Goal: Task Accomplishment & Management: Manage account settings

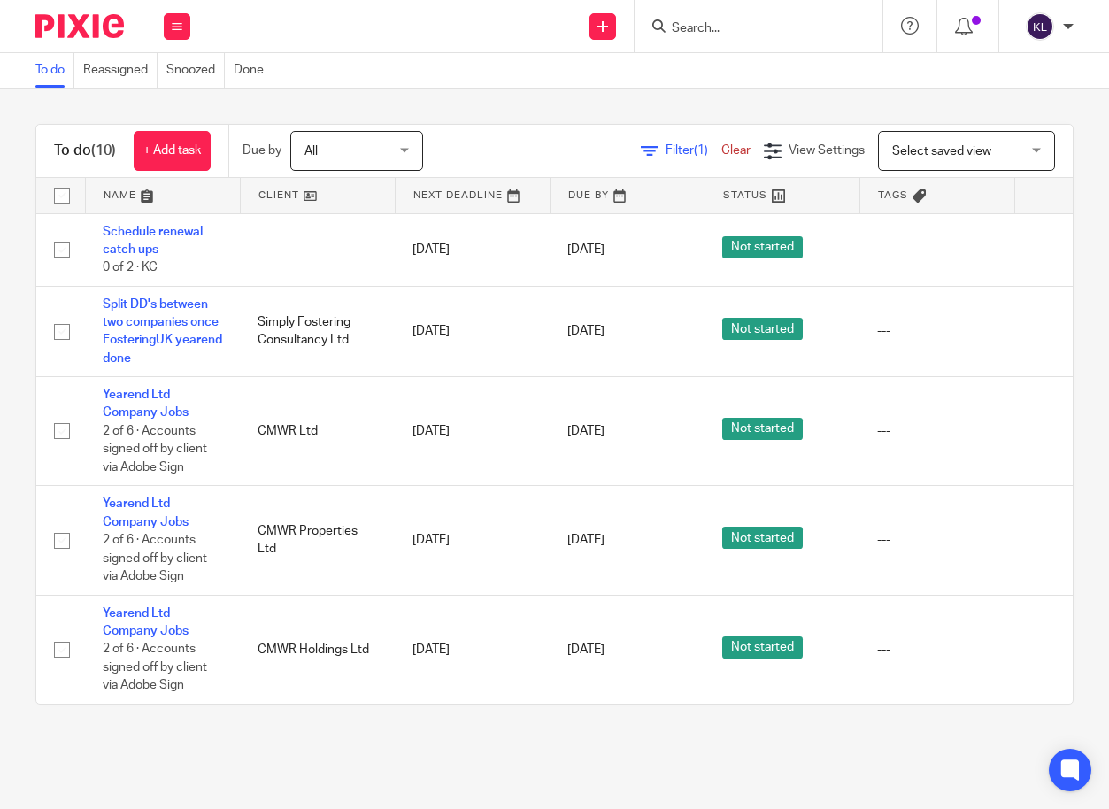
scroll to position [0, 136]
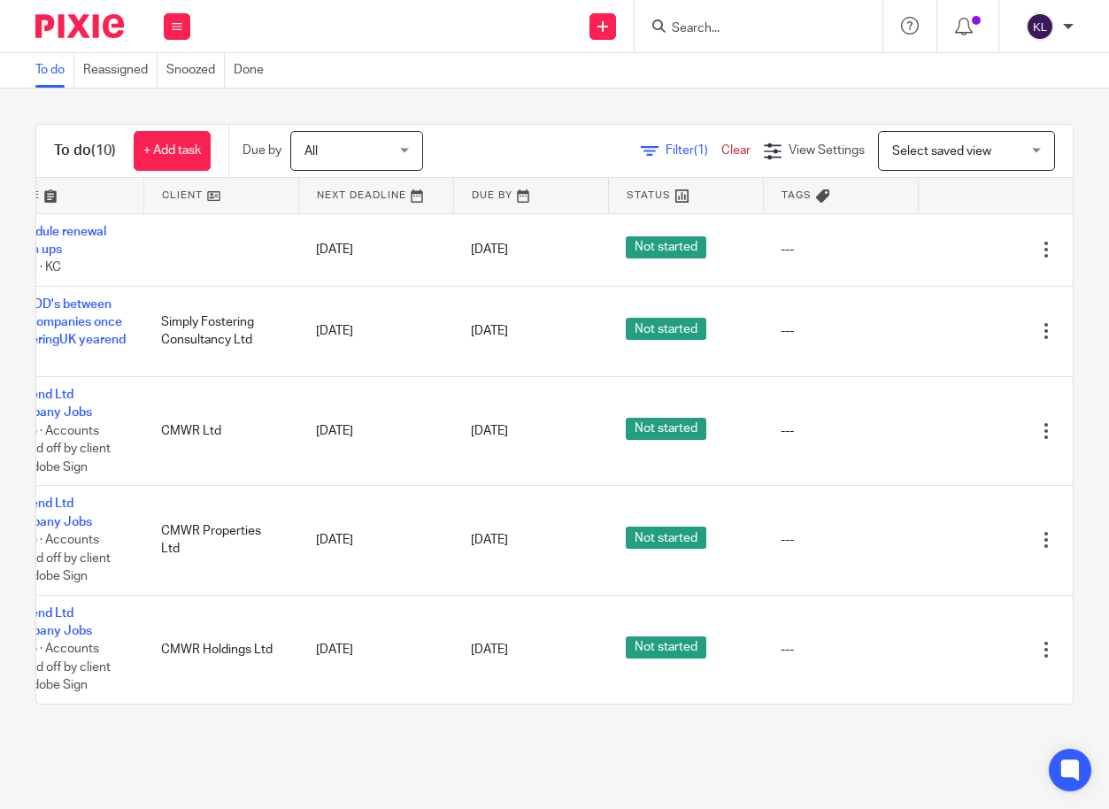
click at [775, 35] on input "Search" at bounding box center [749, 29] width 159 height 16
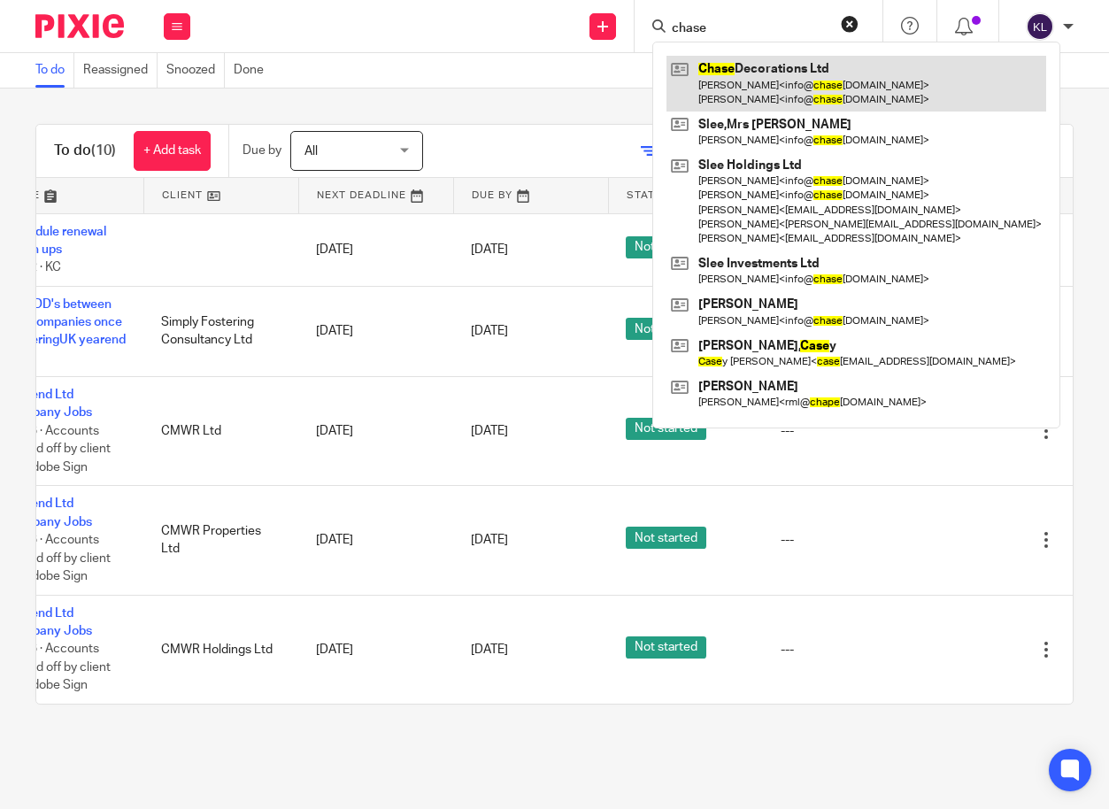
type input "chase"
click at [802, 78] on link at bounding box center [857, 83] width 380 height 55
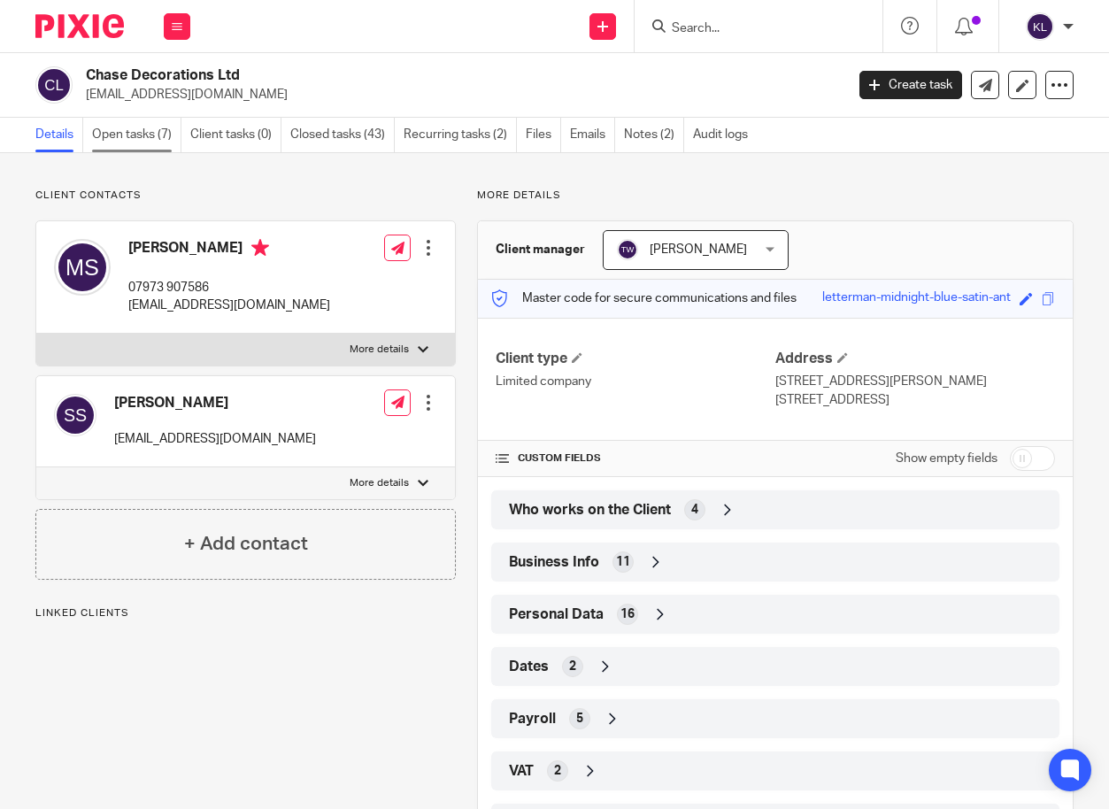
click at [145, 135] on link "Open tasks (7)" at bounding box center [136, 135] width 89 height 35
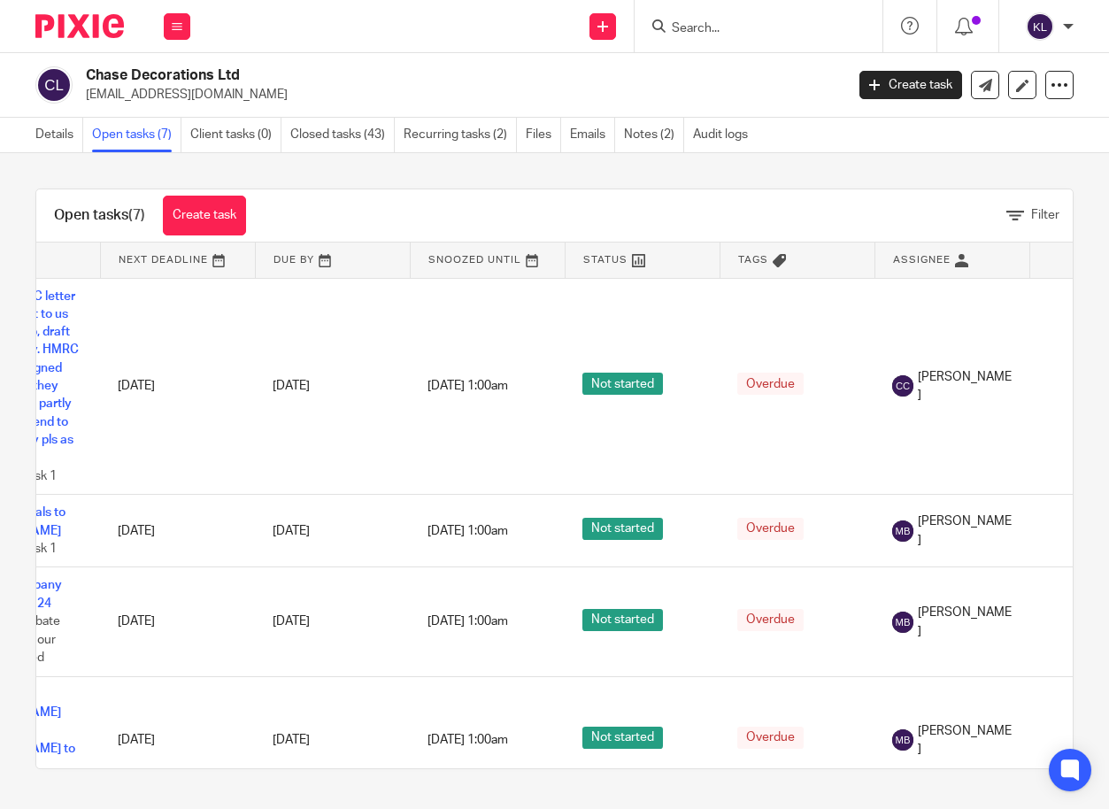
scroll to position [0, 243]
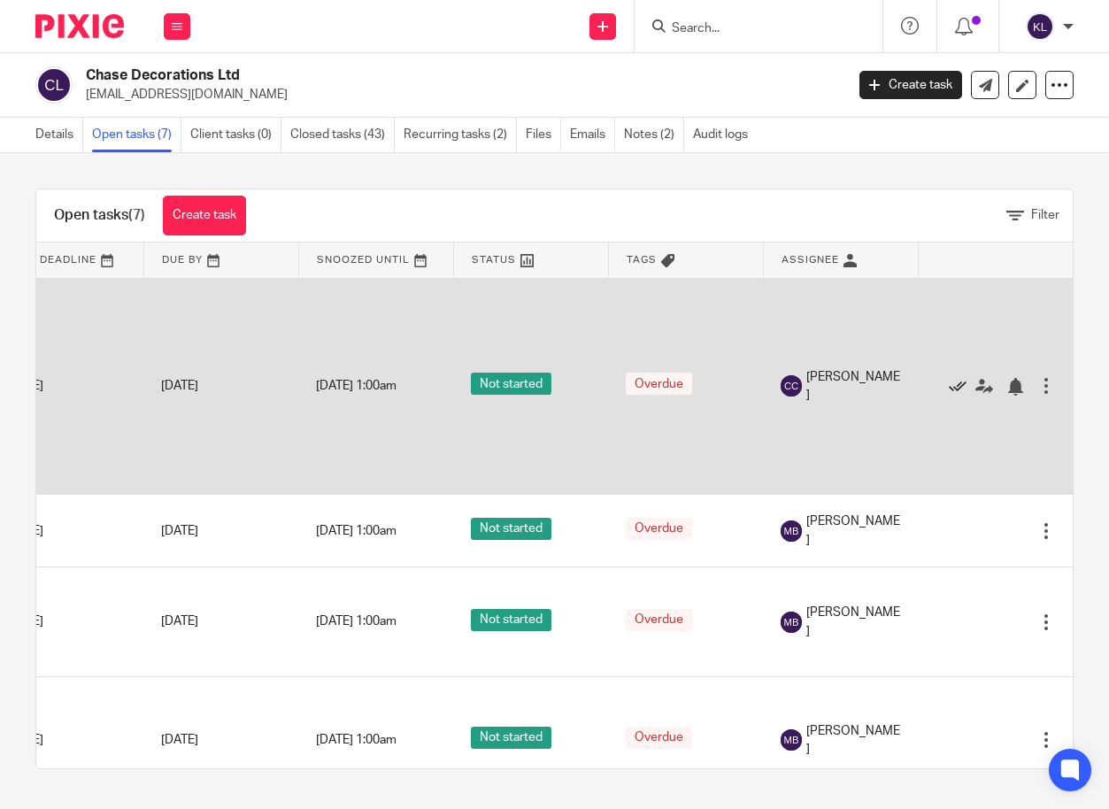
click at [949, 385] on icon at bounding box center [958, 387] width 18 height 18
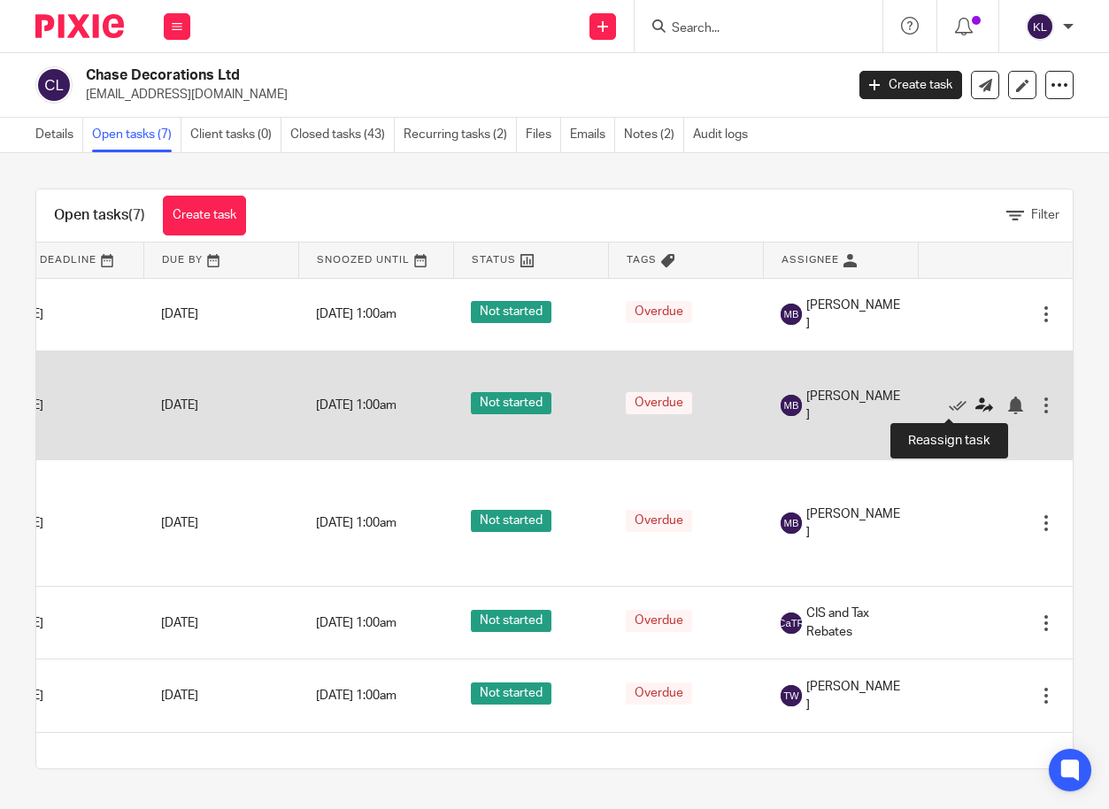
click at [975, 403] on icon at bounding box center [984, 406] width 18 height 18
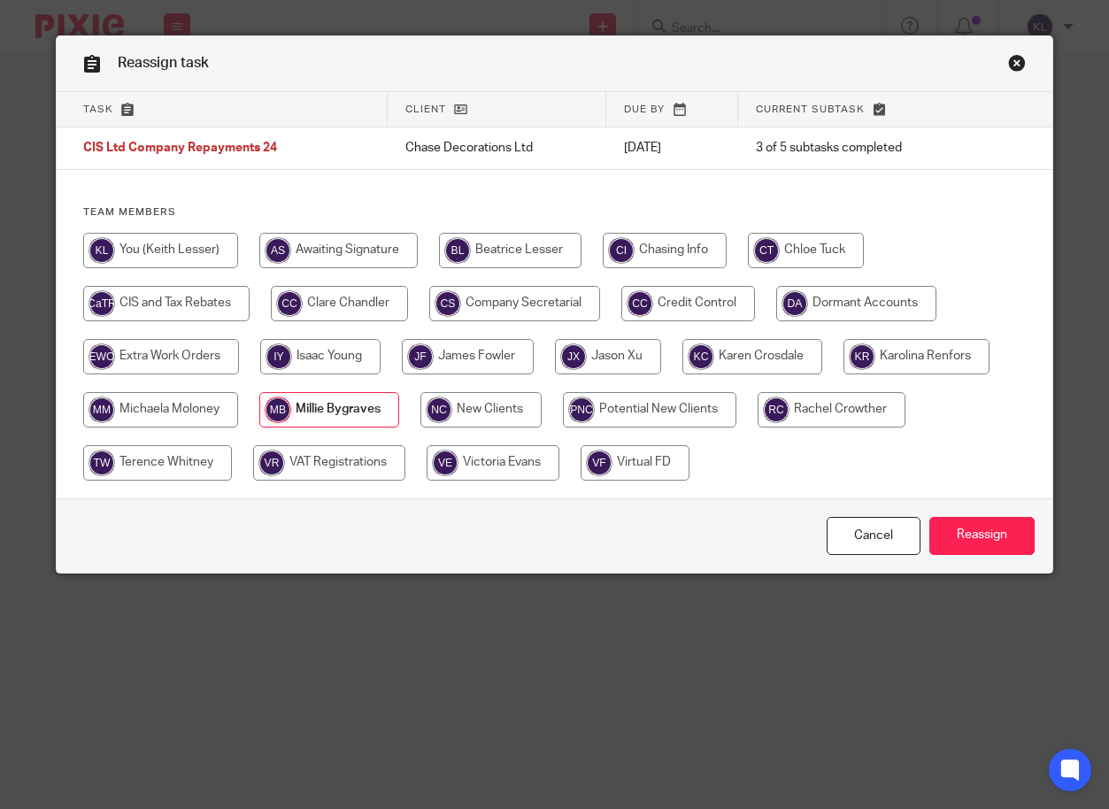
click at [161, 298] on input "radio" at bounding box center [166, 303] width 166 height 35
radio input "true"
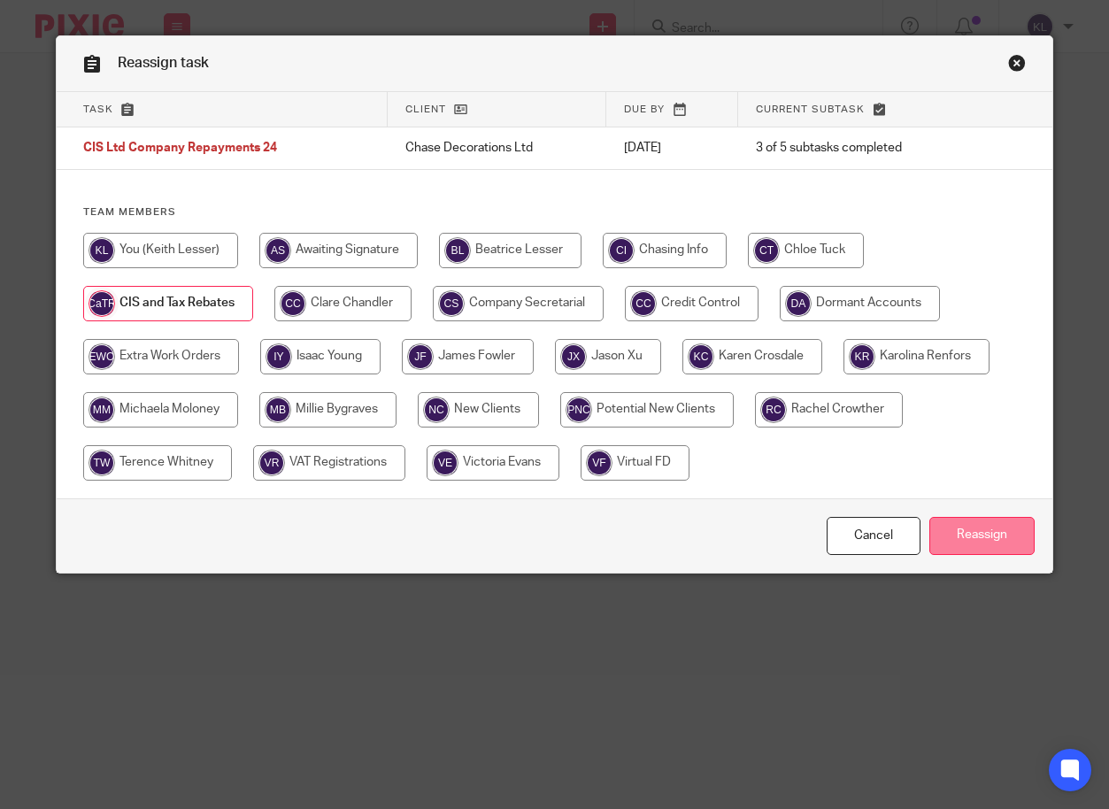
click at [953, 532] on input "Reassign" at bounding box center [981, 536] width 105 height 38
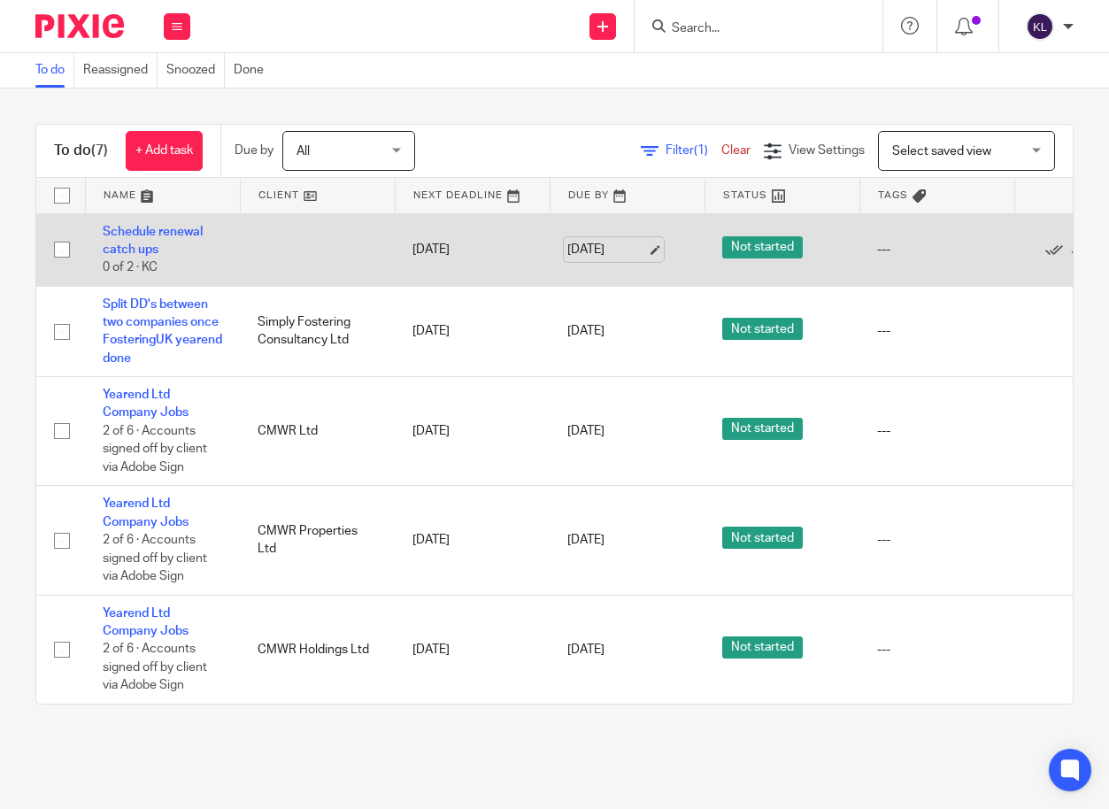
click at [590, 253] on link "14 Aug 2025" at bounding box center [607, 250] width 80 height 19
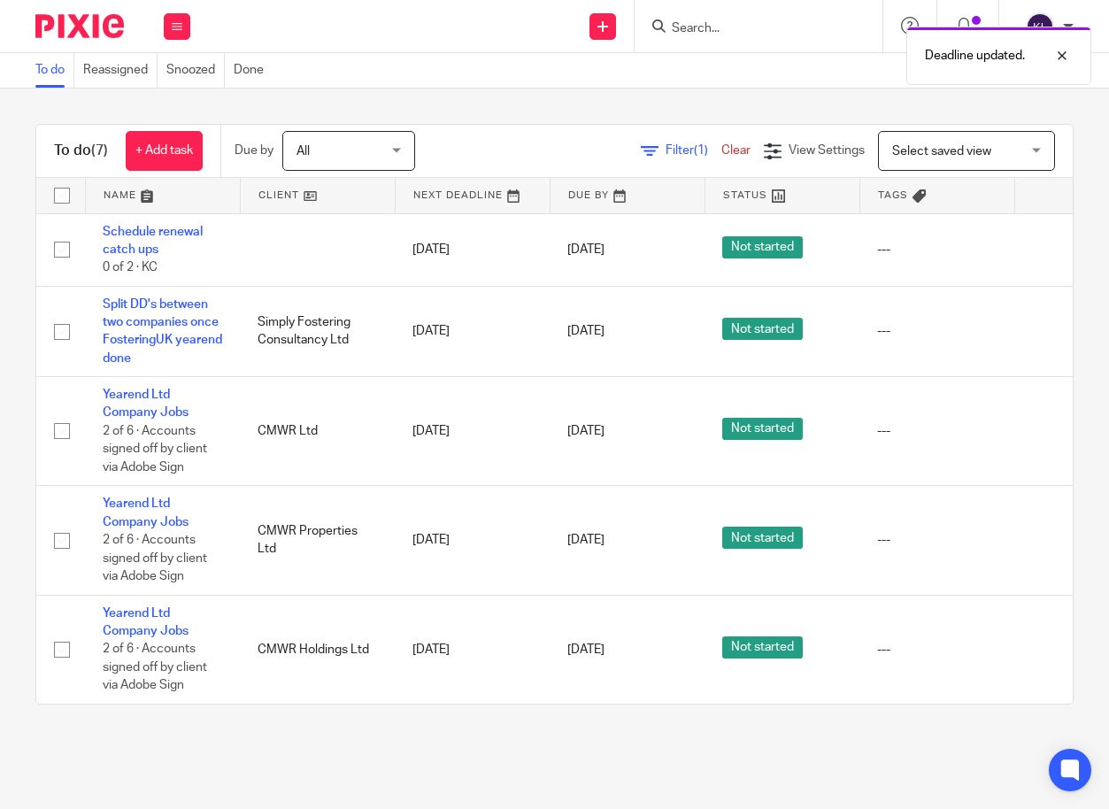
scroll to position [0, 136]
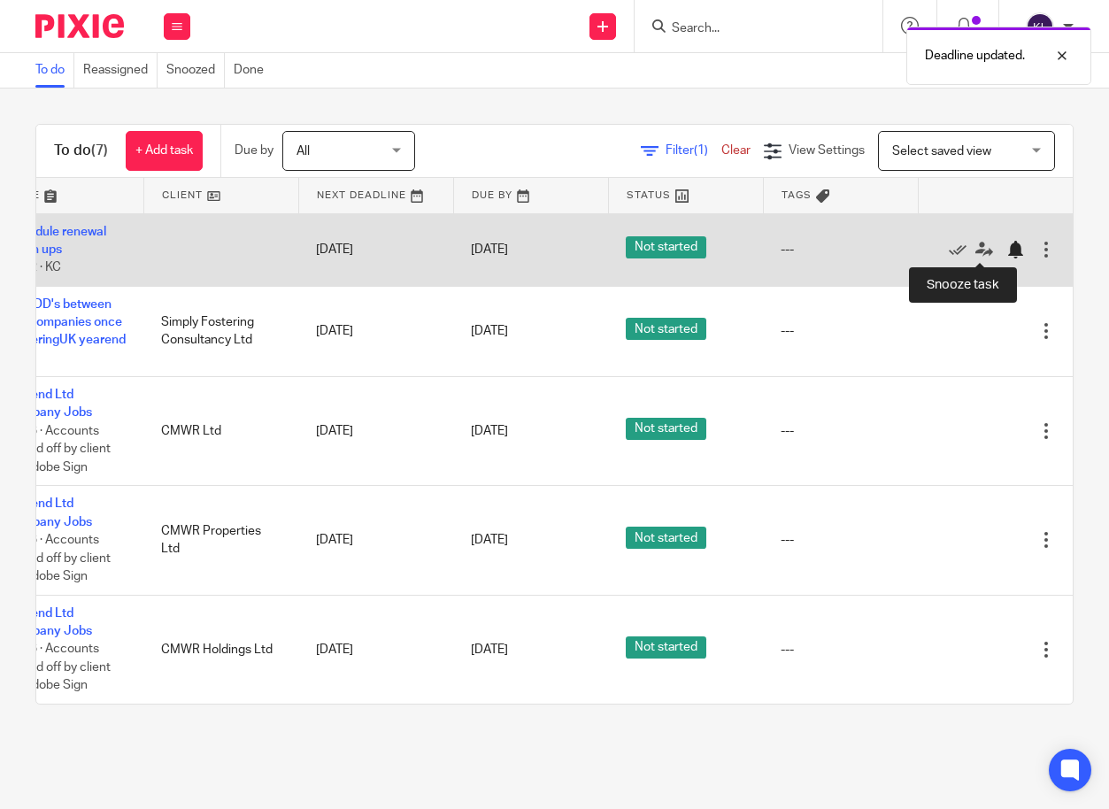
drag, startPoint x: 976, startPoint y: 250, endPoint x: 975, endPoint y: 312, distance: 62.9
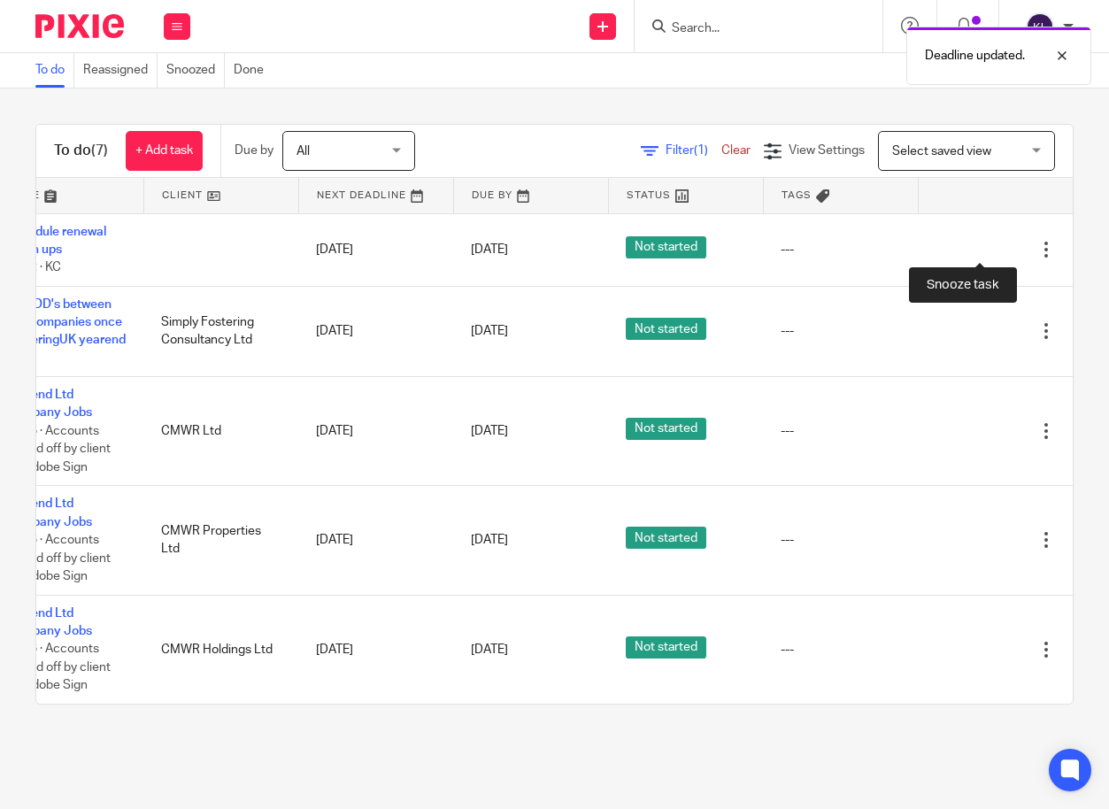
click at [1006, 250] on div at bounding box center [1015, 250] width 18 height 18
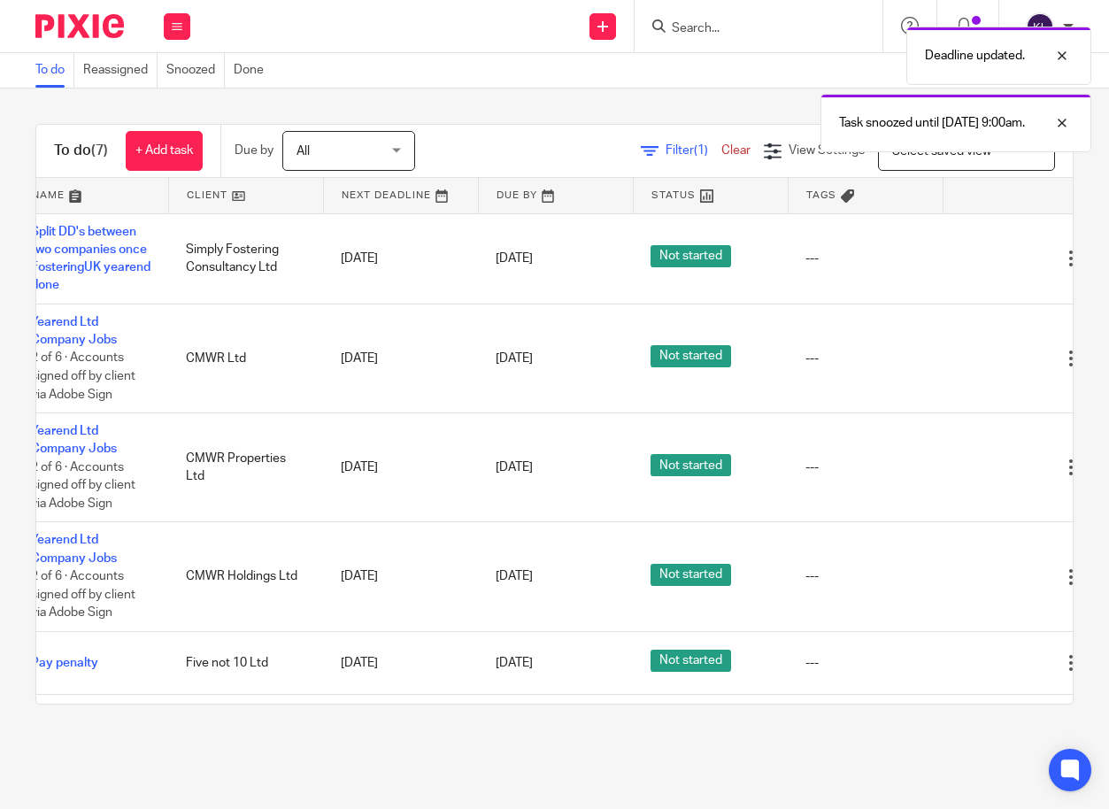
scroll to position [0, 0]
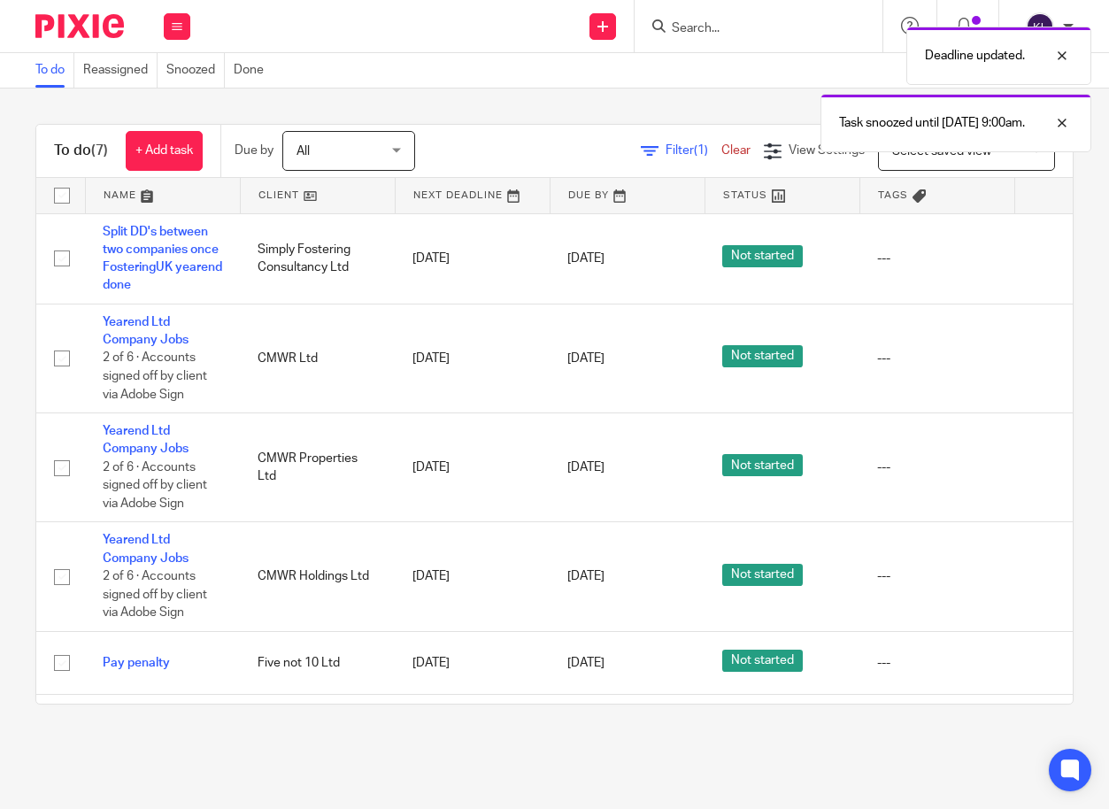
drag, startPoint x: 677, startPoint y: 690, endPoint x: 390, endPoint y: 695, distance: 286.8
click at [391, 695] on table "Name Client Next Deadline Due By Status Tags No client selected No client selec…" at bounding box center [554, 441] width 1037 height 526
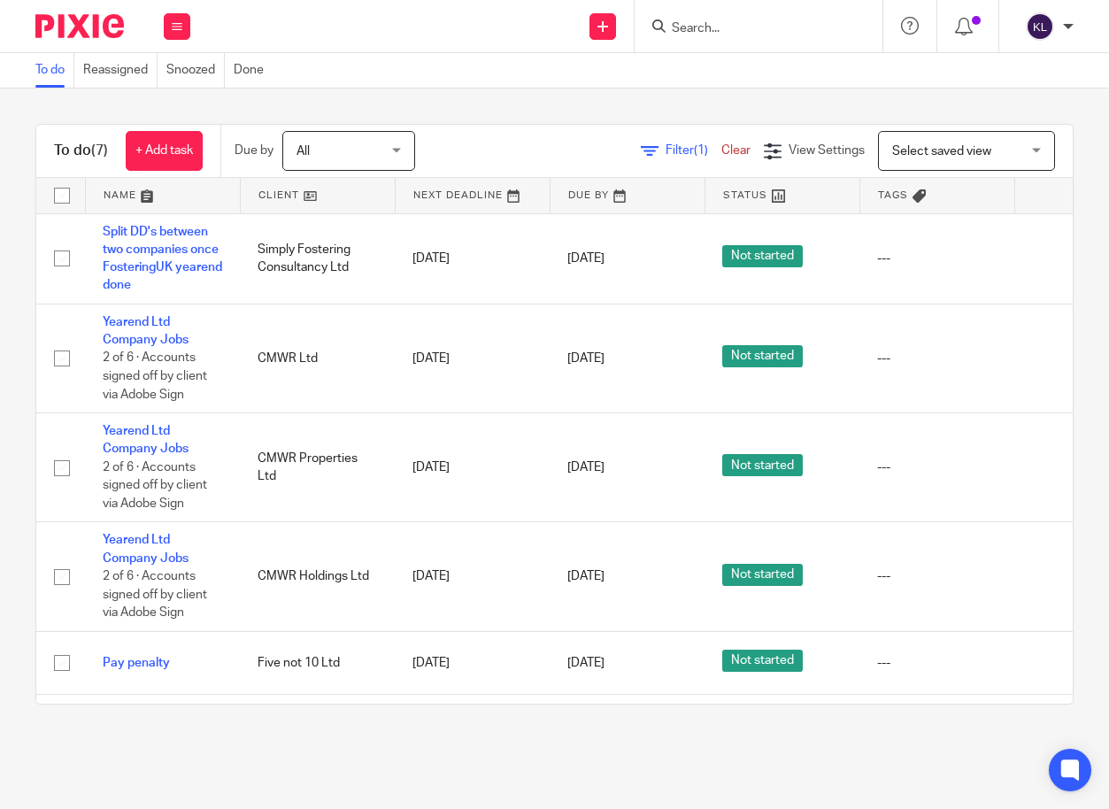
click at [705, 28] on input "Search" at bounding box center [749, 29] width 159 height 16
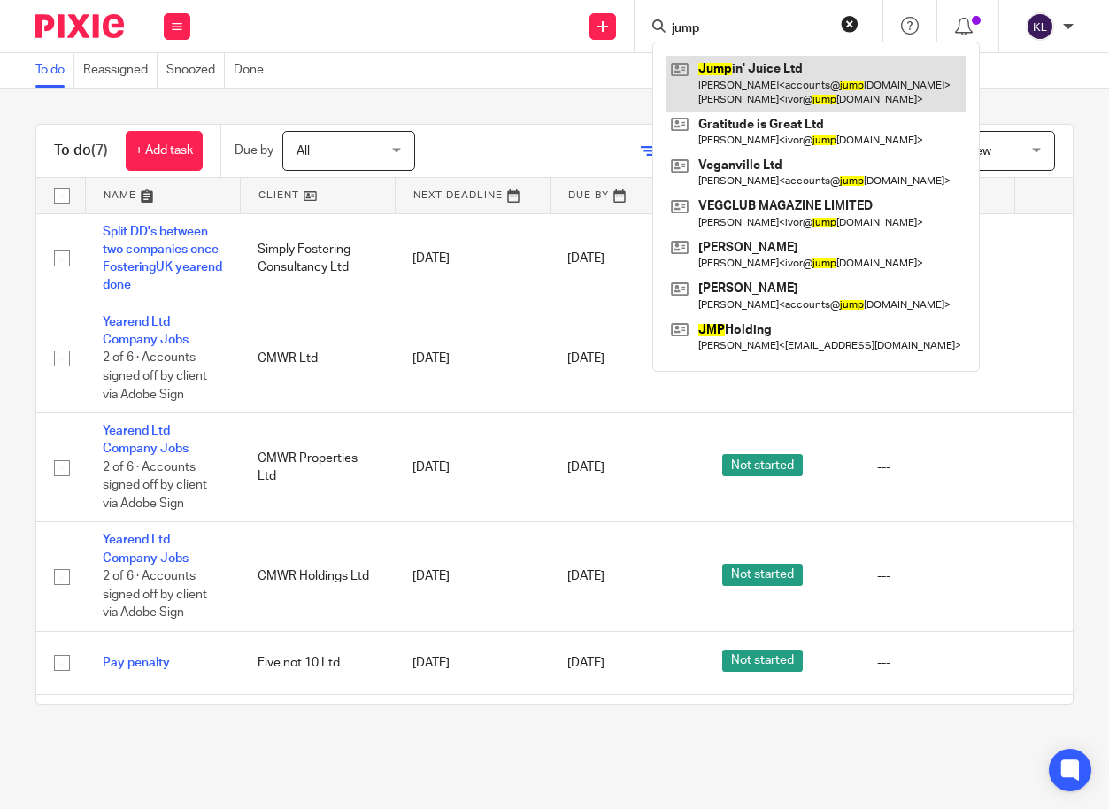
type input "jump"
click at [706, 73] on link at bounding box center [816, 83] width 299 height 55
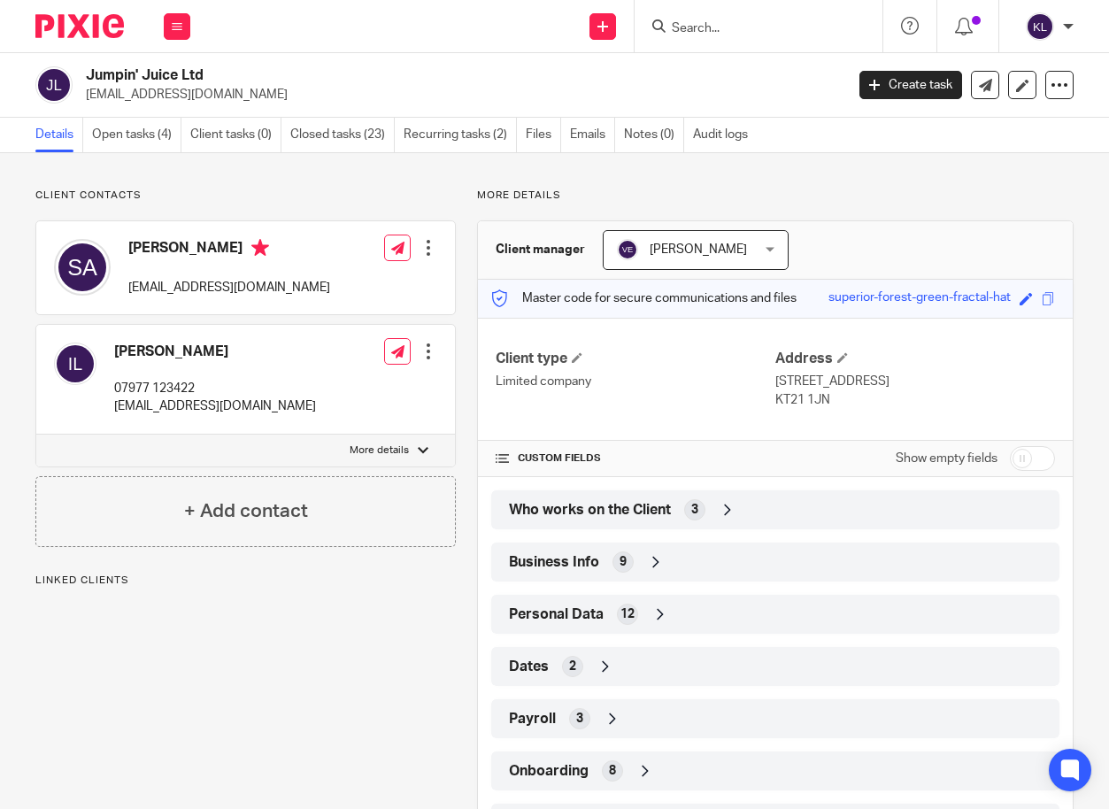
click at [728, 561] on div "Business Info 9" at bounding box center [776, 562] width 542 height 30
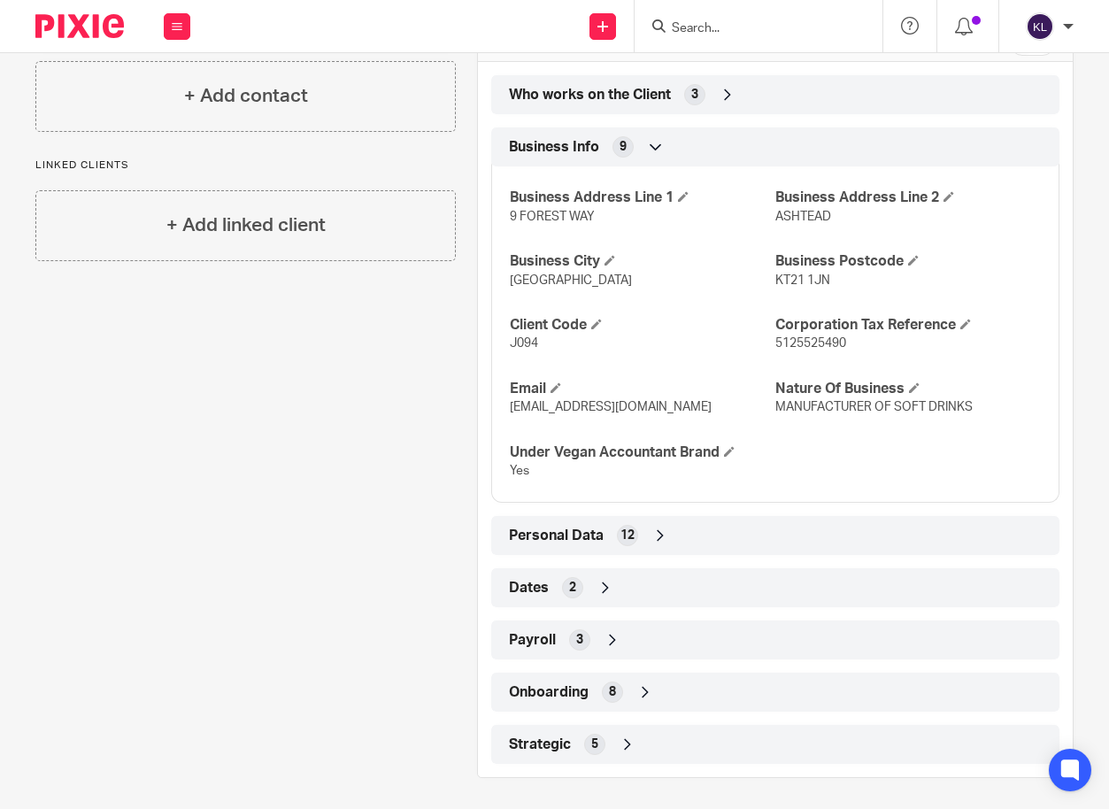
scroll to position [420, 0]
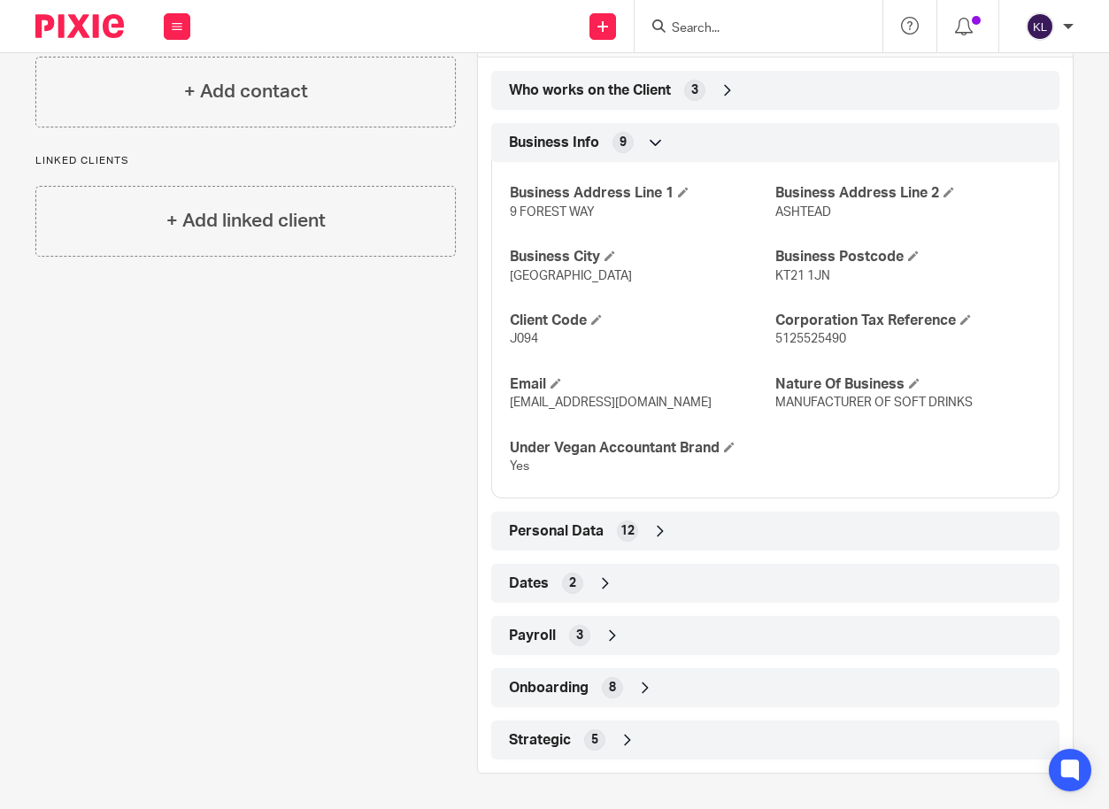
click at [715, 582] on div "Dates 2" at bounding box center [776, 583] width 542 height 30
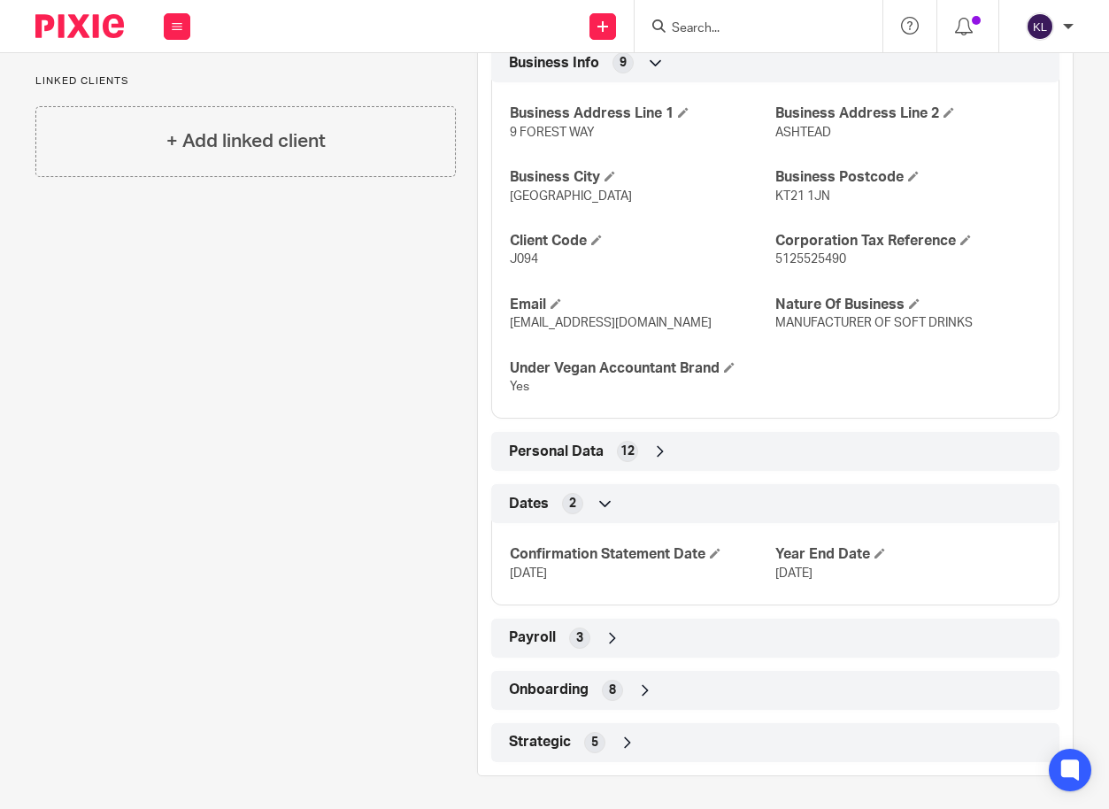
scroll to position [502, 0]
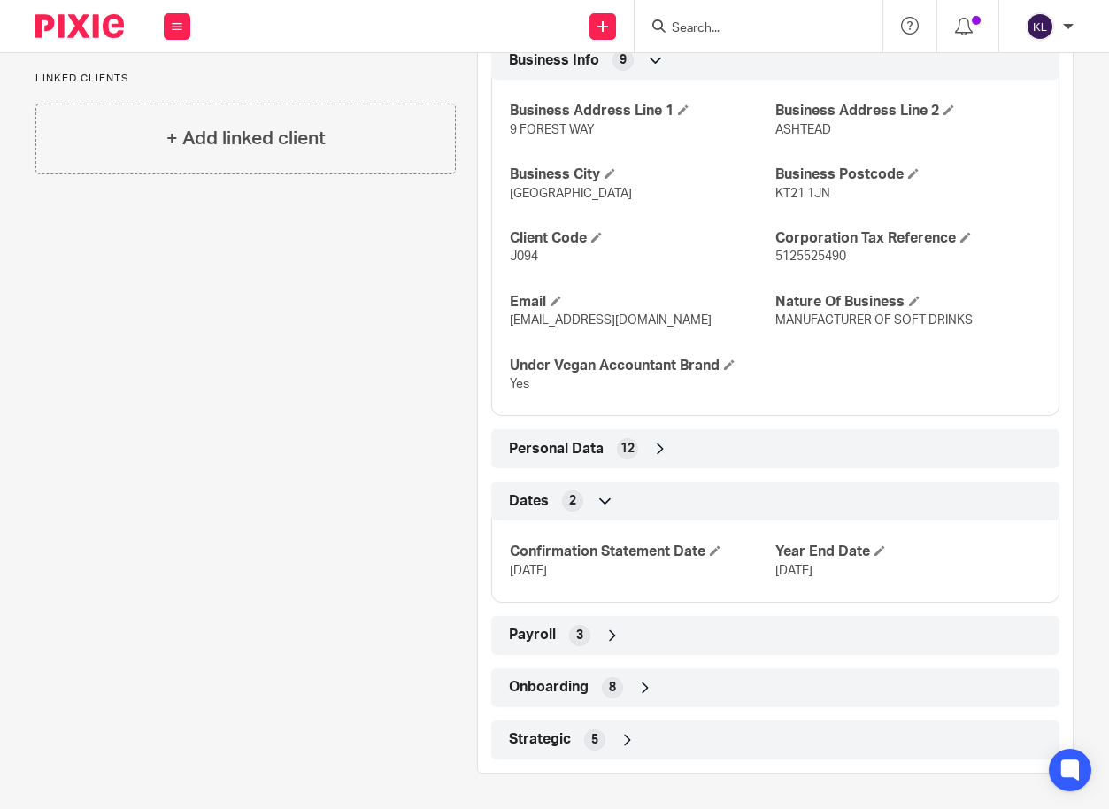
click at [729, 674] on div "Onboarding 8" at bounding box center [776, 688] width 542 height 30
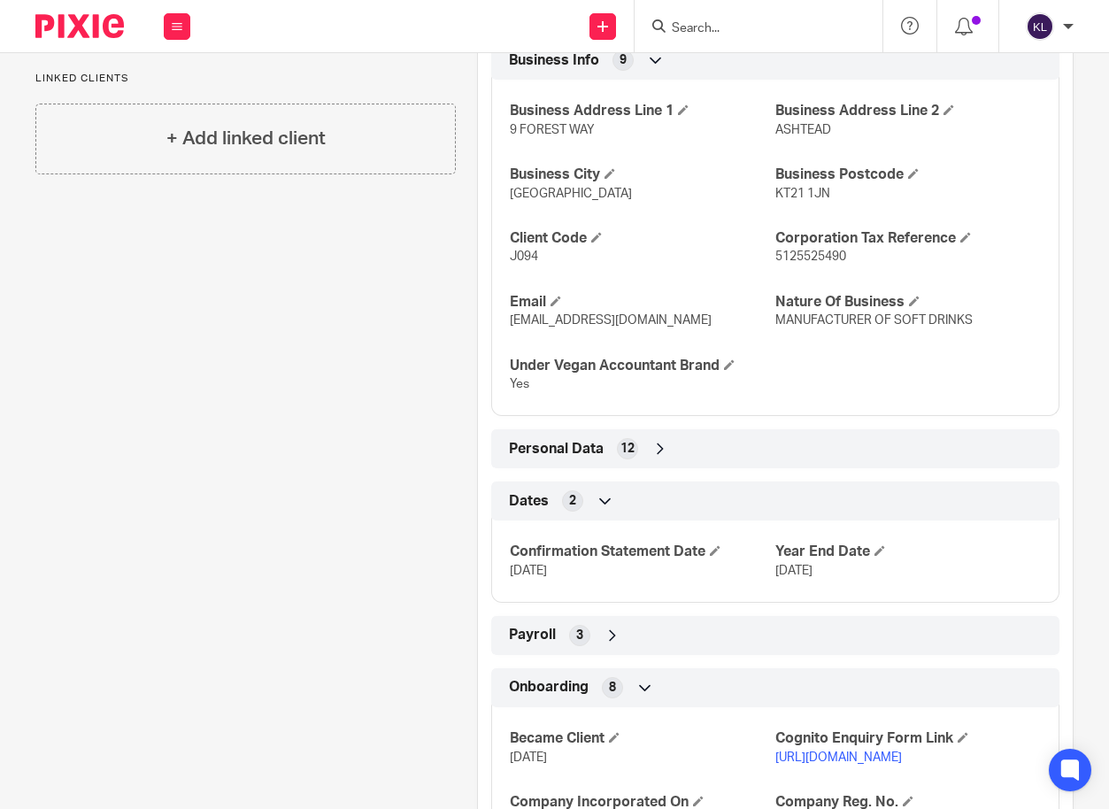
click at [731, 26] on input "Search" at bounding box center [749, 29] width 159 height 16
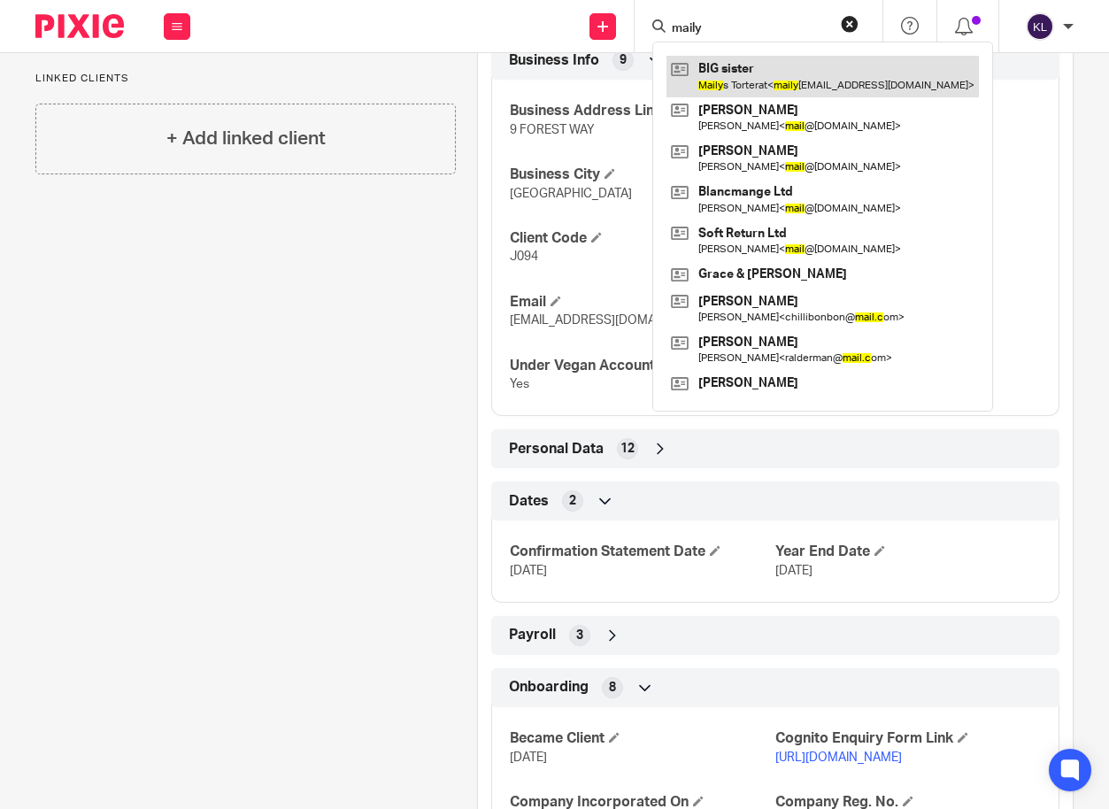
type input "maily"
click at [752, 85] on link at bounding box center [823, 76] width 312 height 41
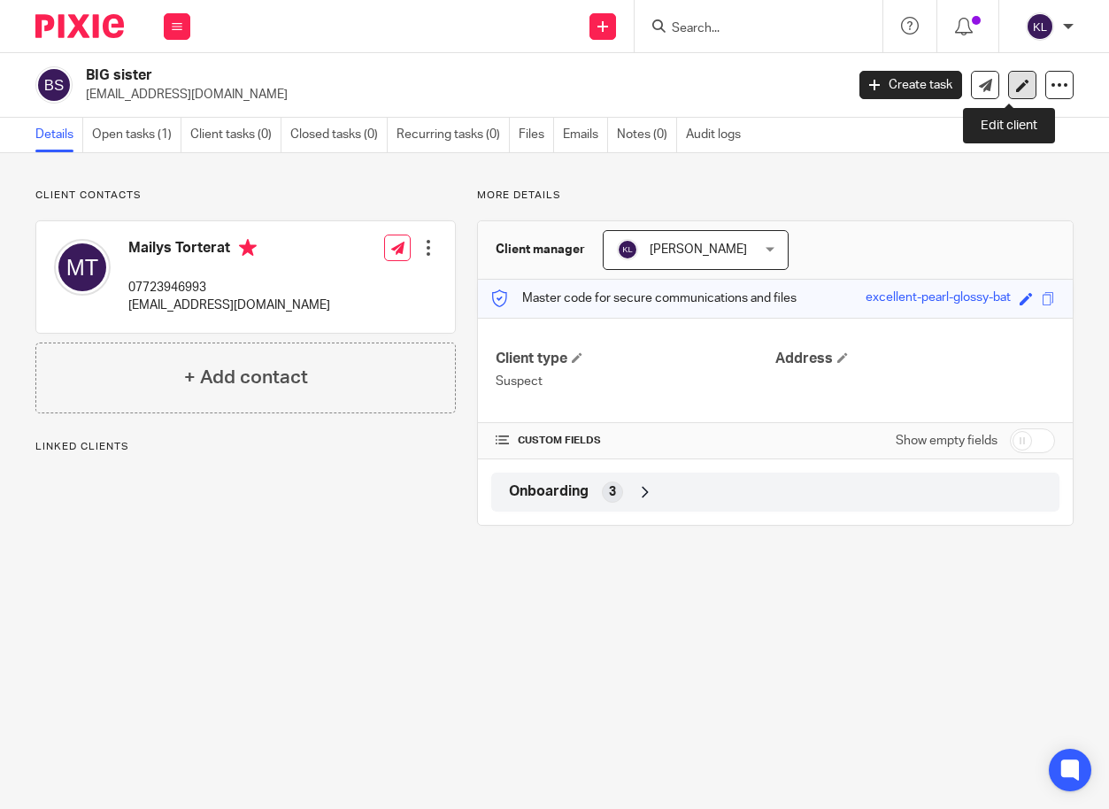
click at [1008, 77] on link at bounding box center [1022, 85] width 28 height 28
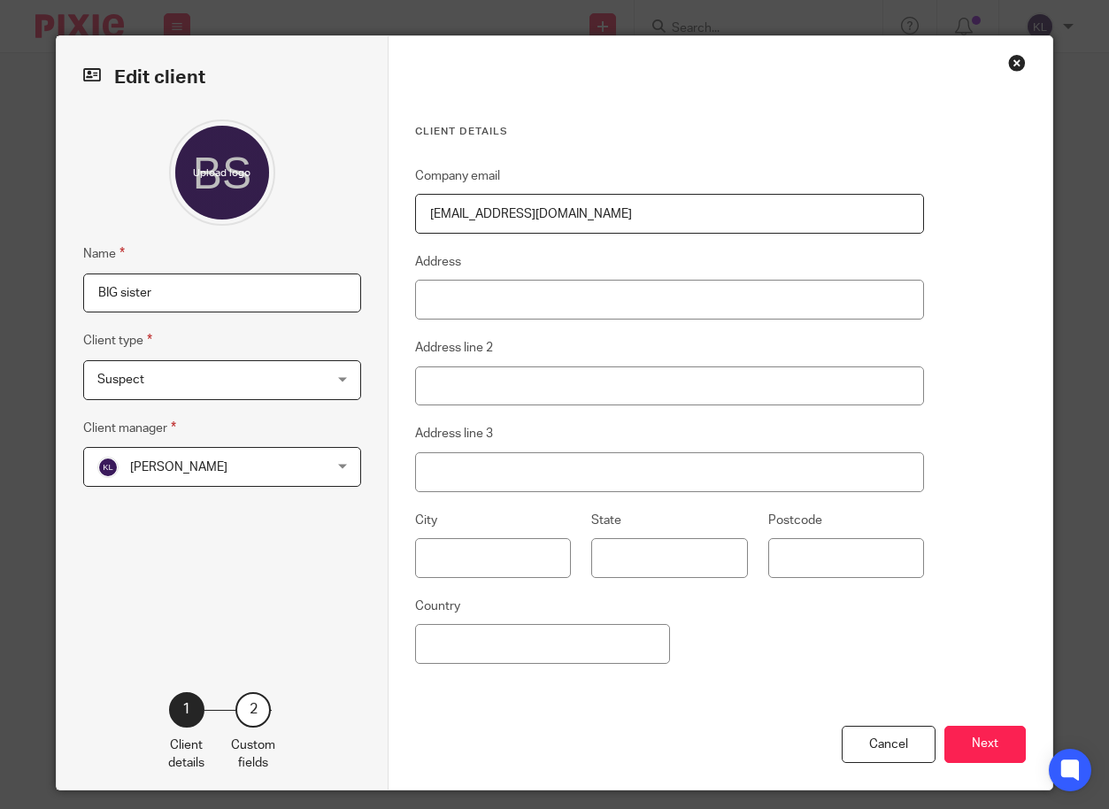
click at [271, 297] on input "BIG sister" at bounding box center [222, 294] width 278 height 40
type input "BIG sister Lead by example Ltd"
click at [962, 748] on button "Next" at bounding box center [984, 745] width 81 height 38
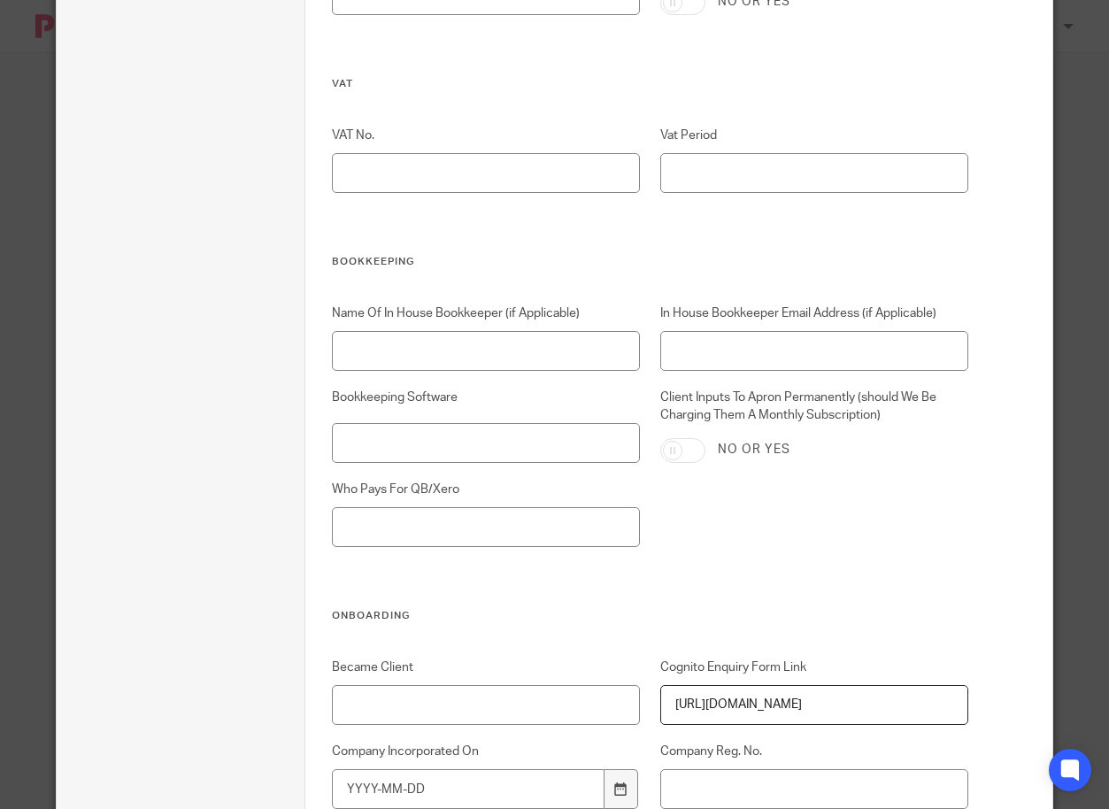
scroll to position [3431, 0]
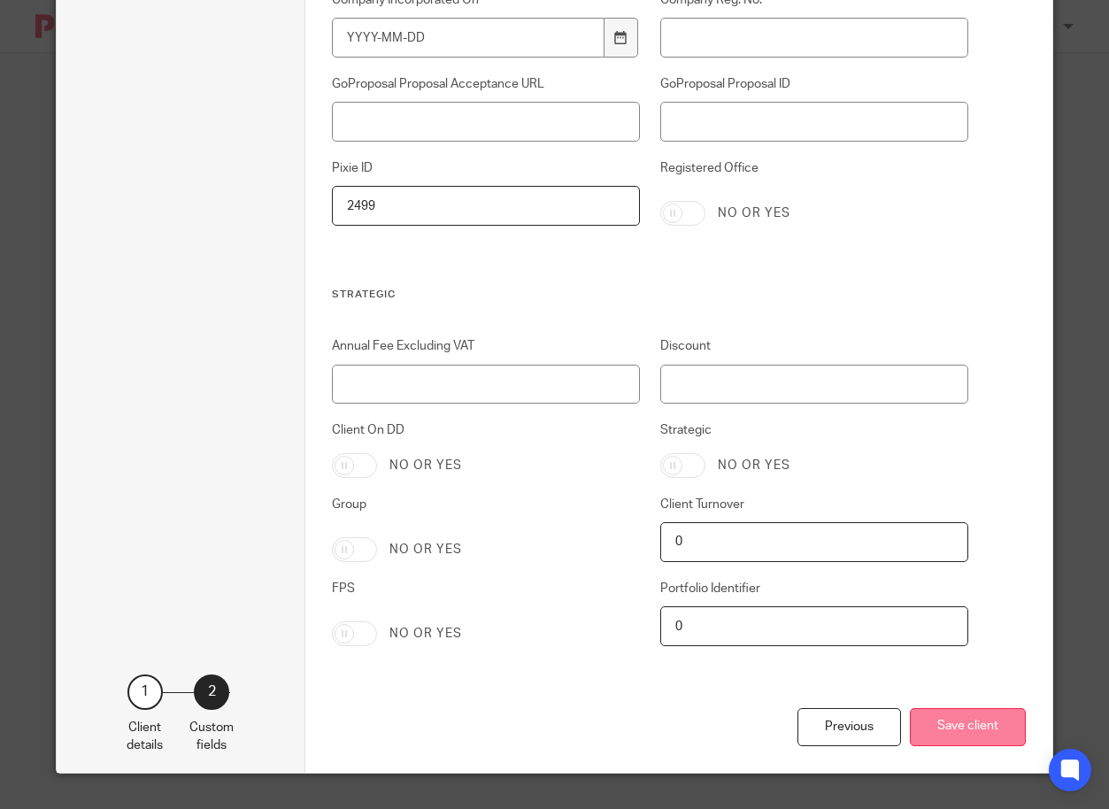
click at [942, 723] on button "Save client" at bounding box center [968, 727] width 116 height 38
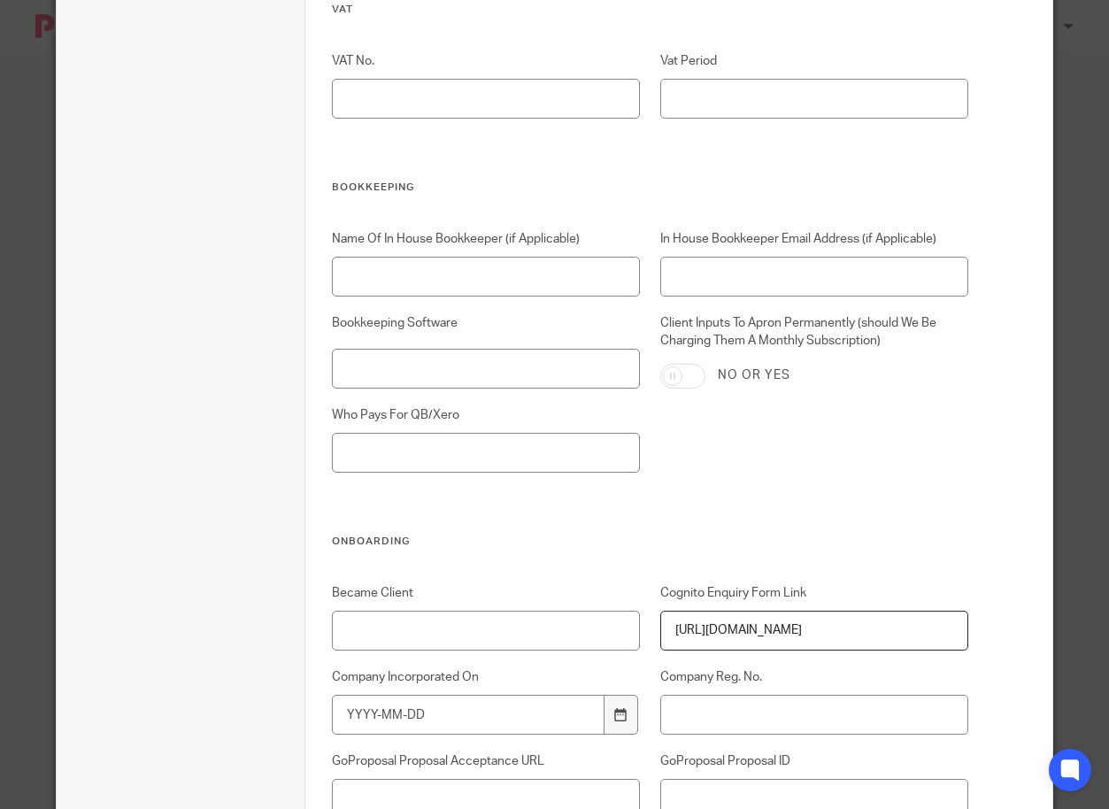
scroll to position [2723, 0]
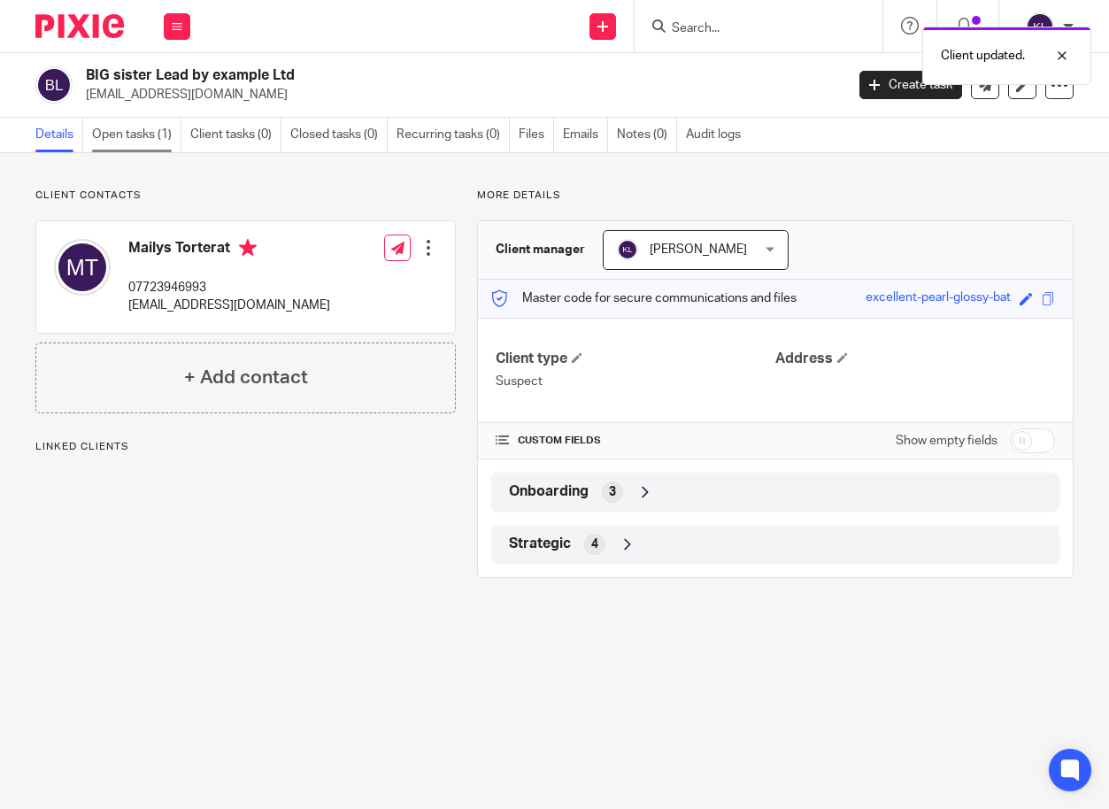
click at [116, 126] on link "Open tasks (1)" at bounding box center [136, 135] width 89 height 35
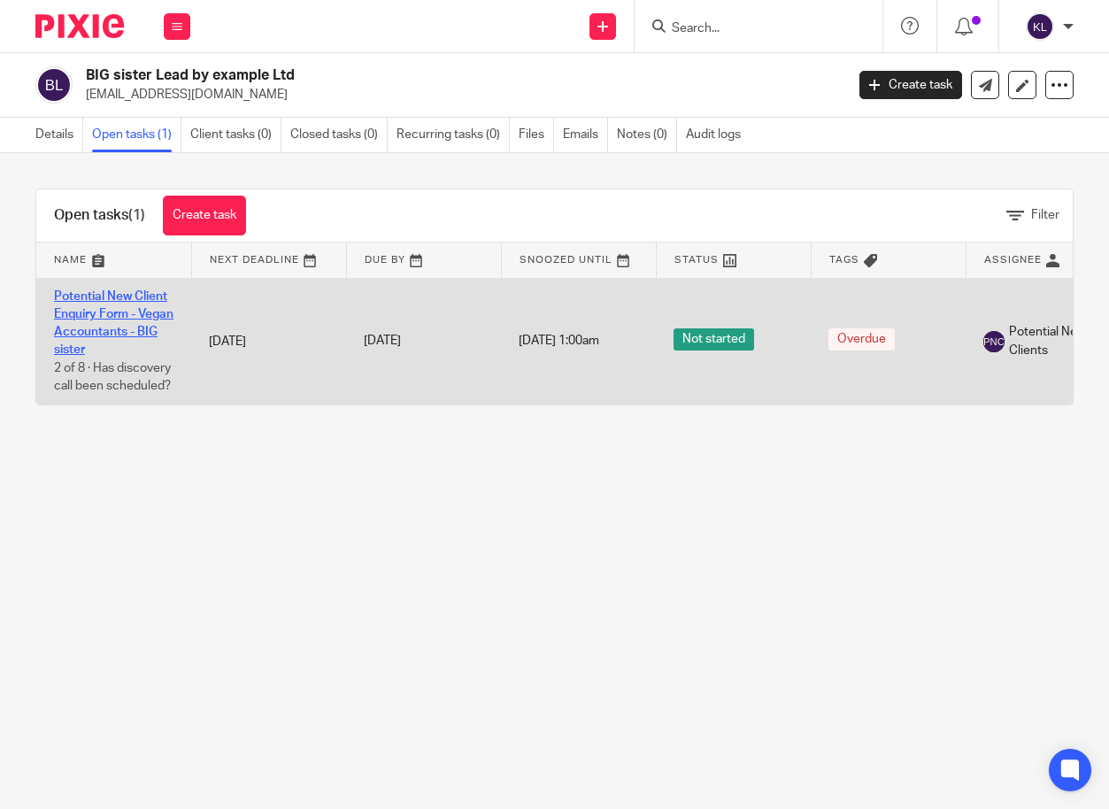
click at [107, 300] on link "Potential New Client Enquiry Form - Vegan Accountants - BIG sister" at bounding box center [113, 323] width 119 height 66
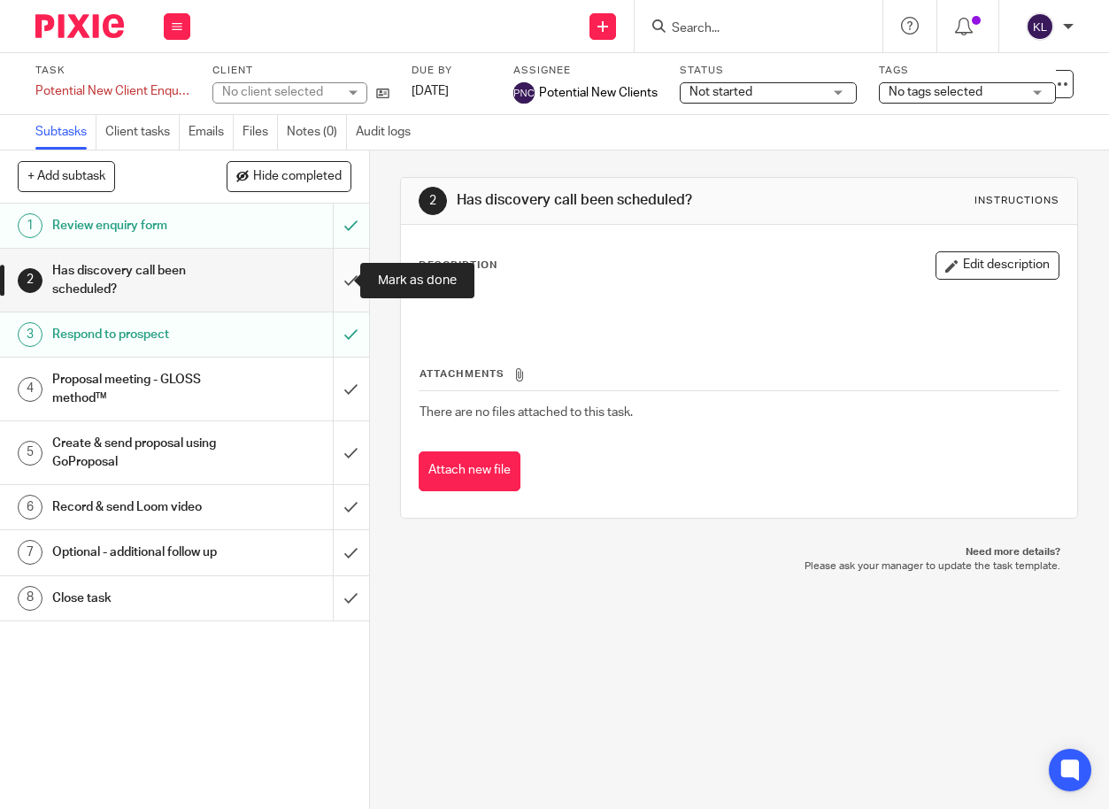
click at [337, 283] on input "submit" at bounding box center [184, 280] width 369 height 63
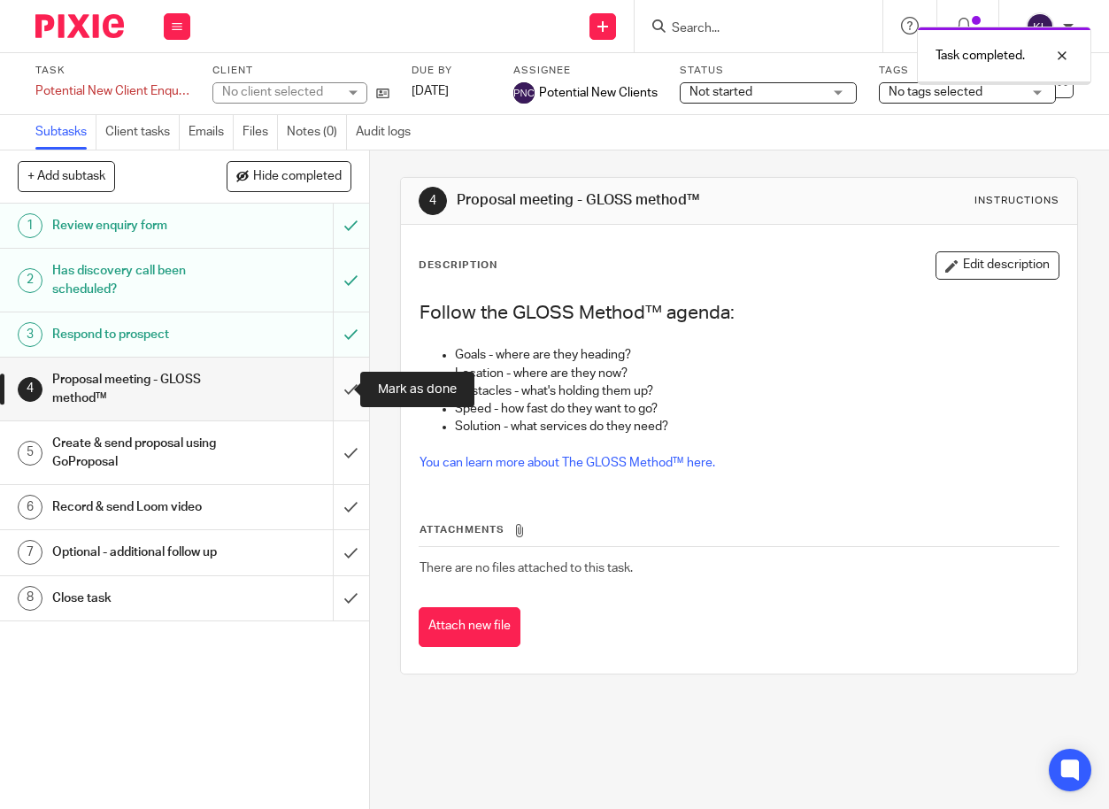
click at [339, 389] on input "submit" at bounding box center [184, 389] width 369 height 63
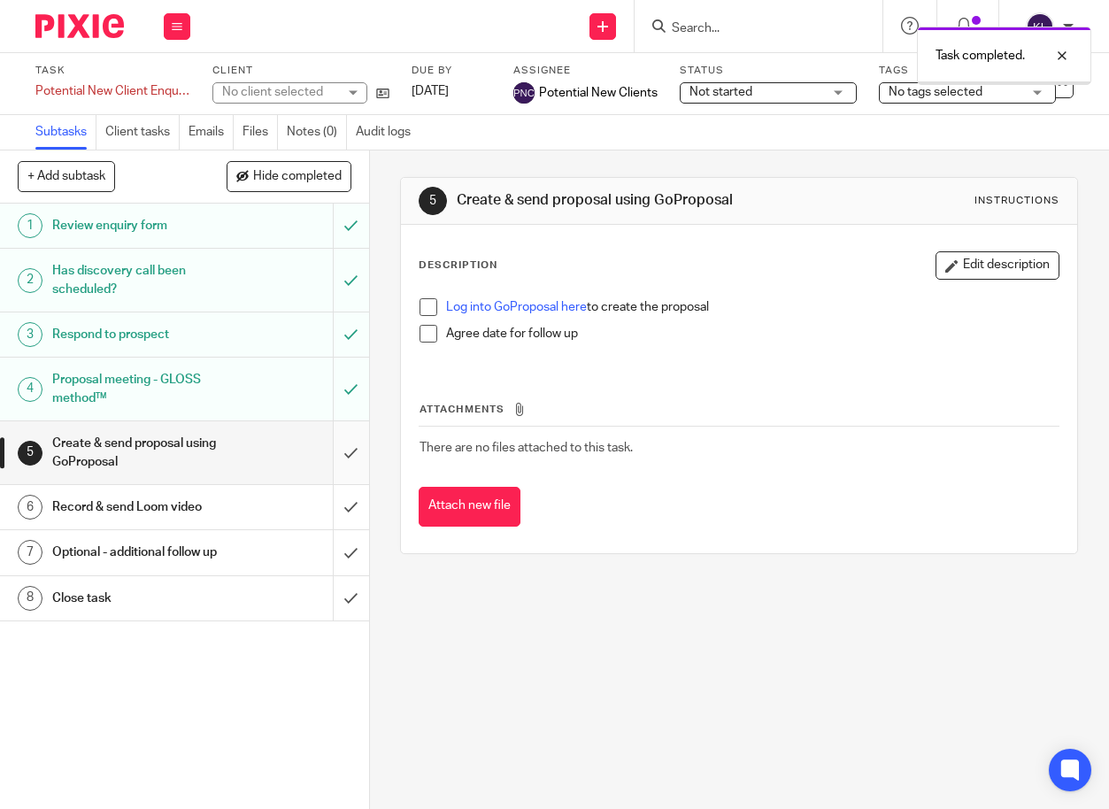
click at [335, 456] on input "submit" at bounding box center [184, 452] width 369 height 63
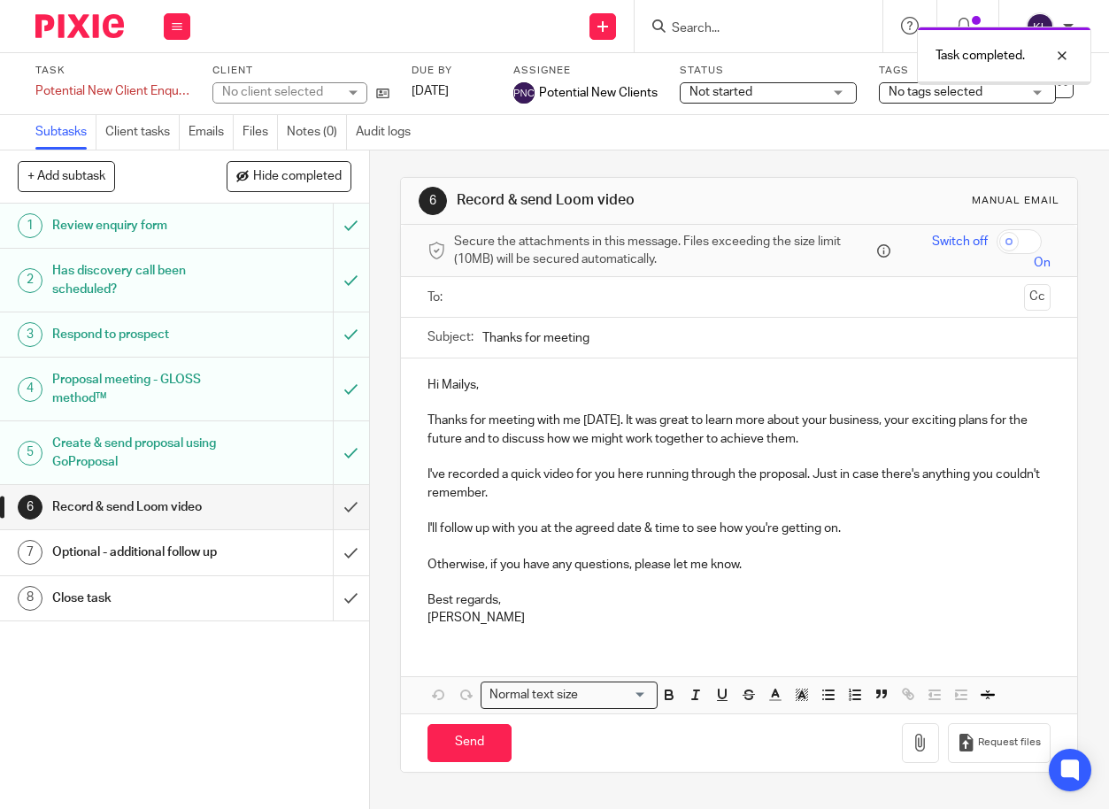
click at [329, 498] on input "submit" at bounding box center [184, 507] width 369 height 44
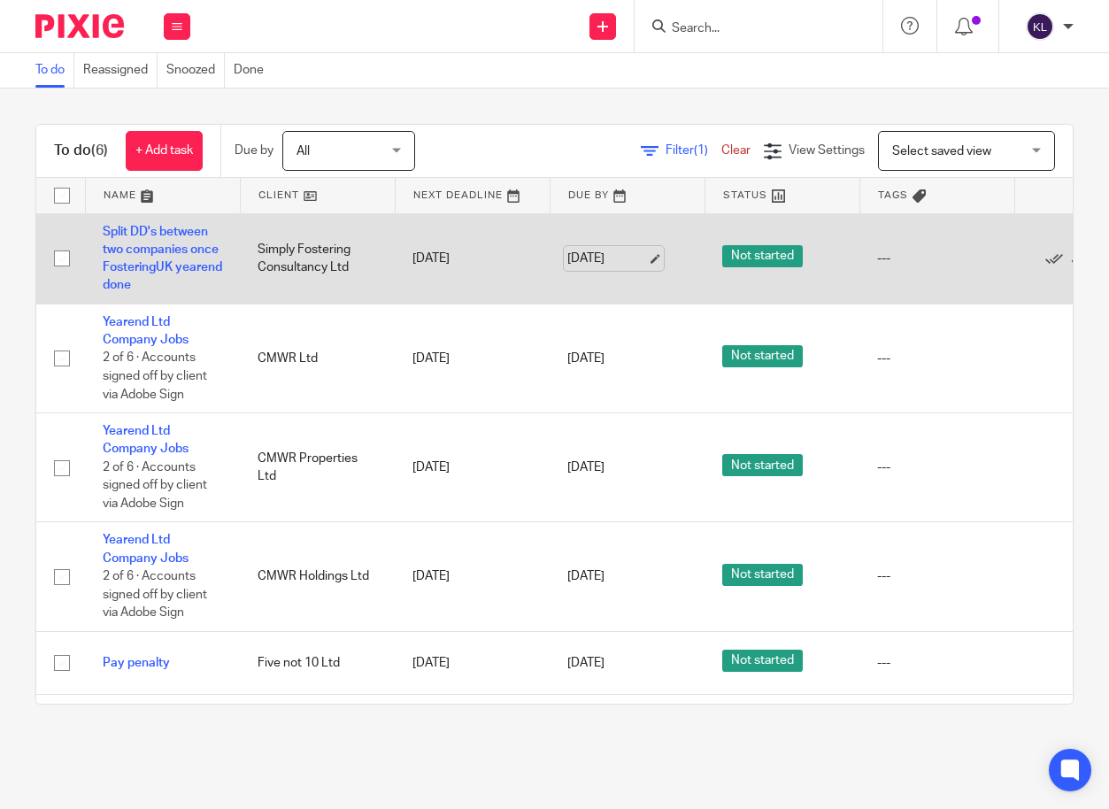
click at [613, 261] on link "[DATE]" at bounding box center [607, 259] width 80 height 19
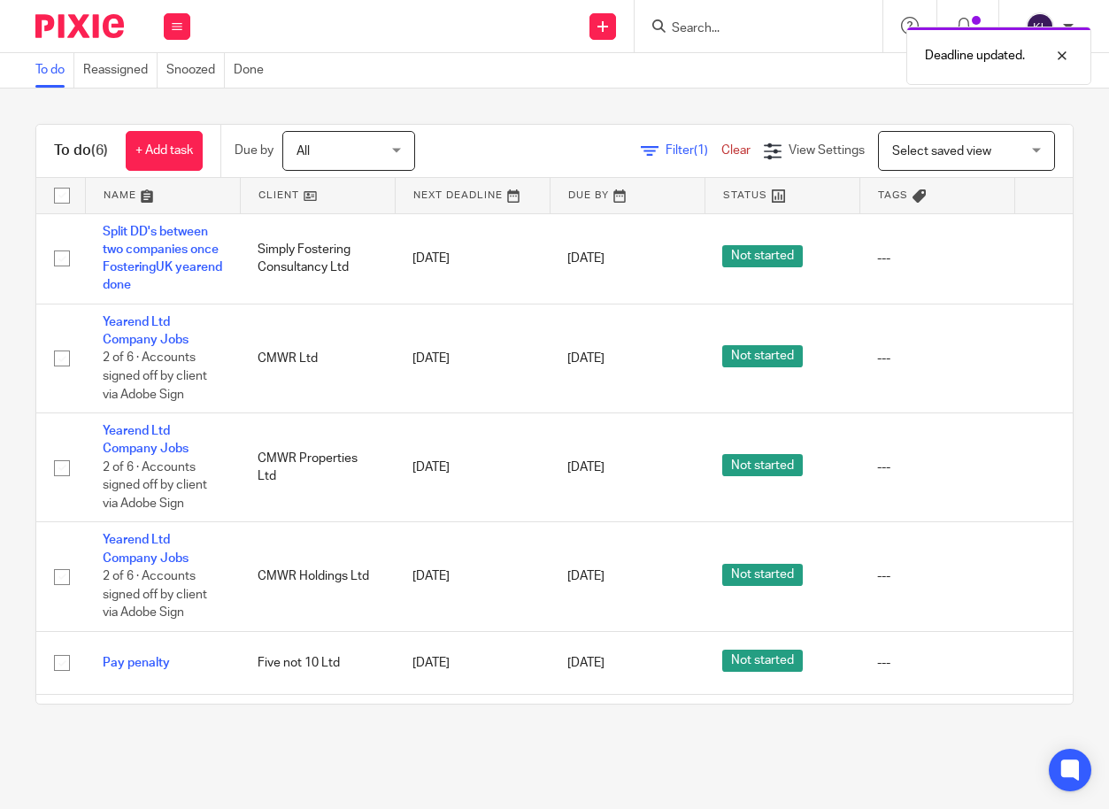
scroll to position [0, 136]
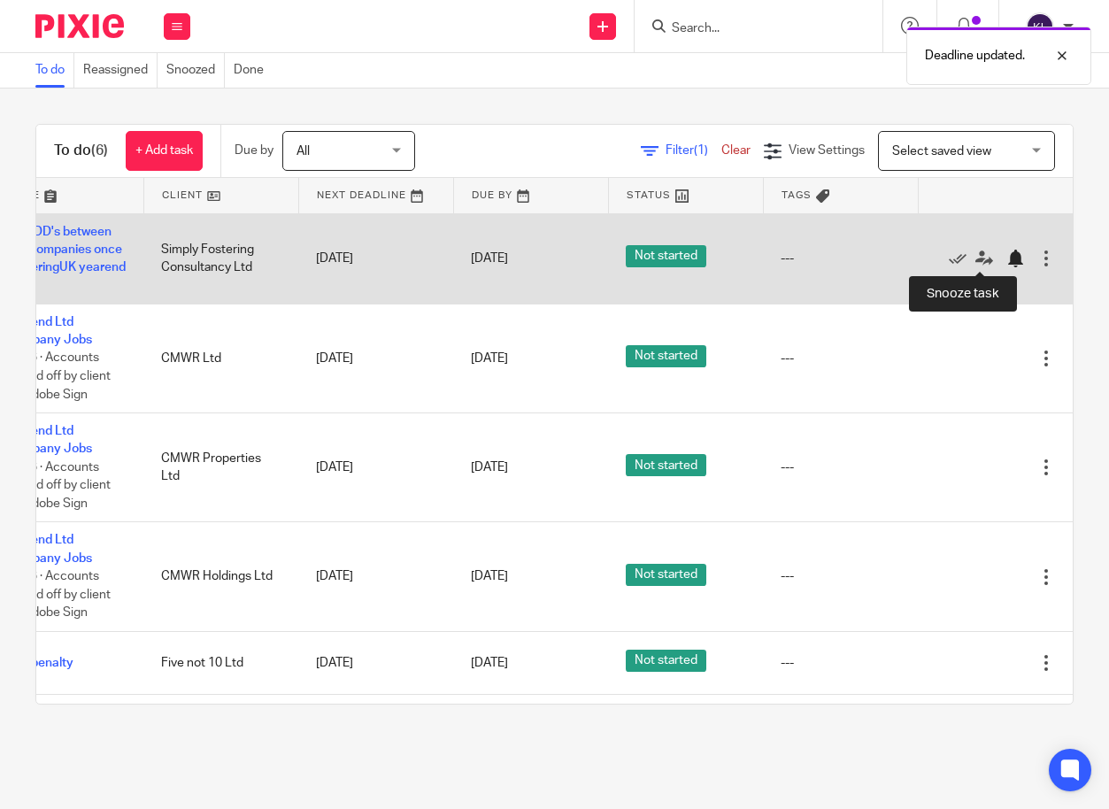
click at [1006, 256] on div at bounding box center [1015, 259] width 18 height 18
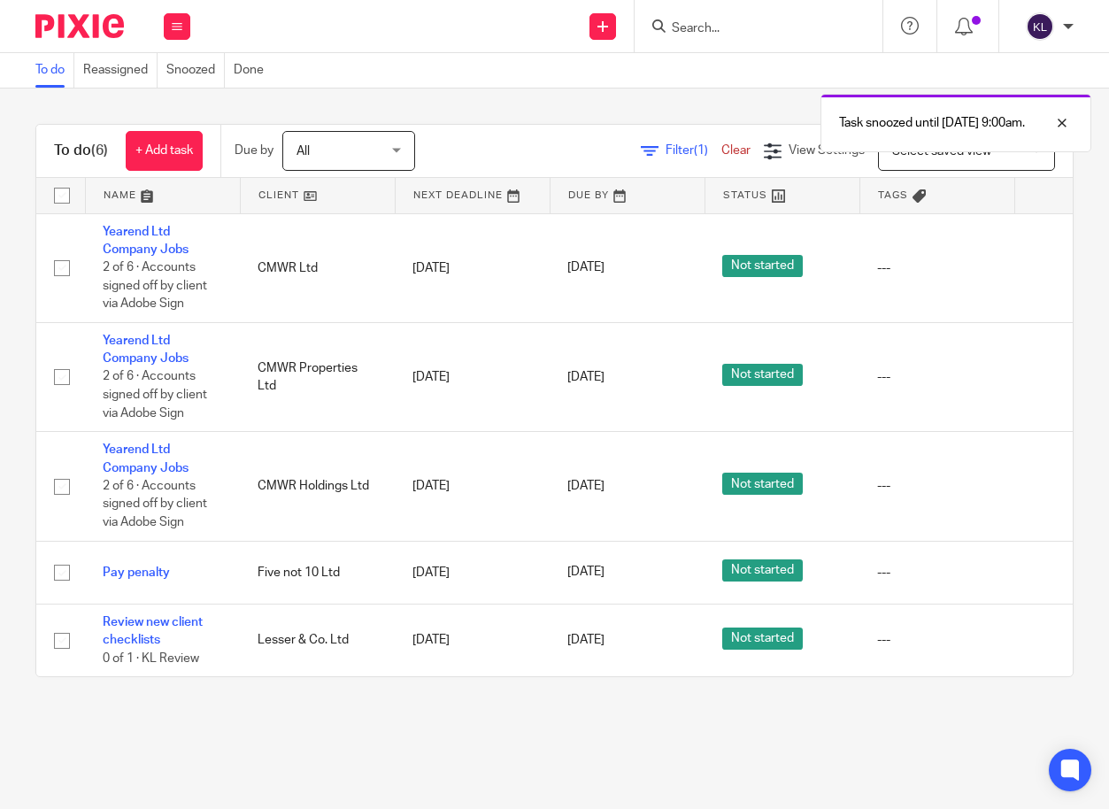
scroll to position [0, 123]
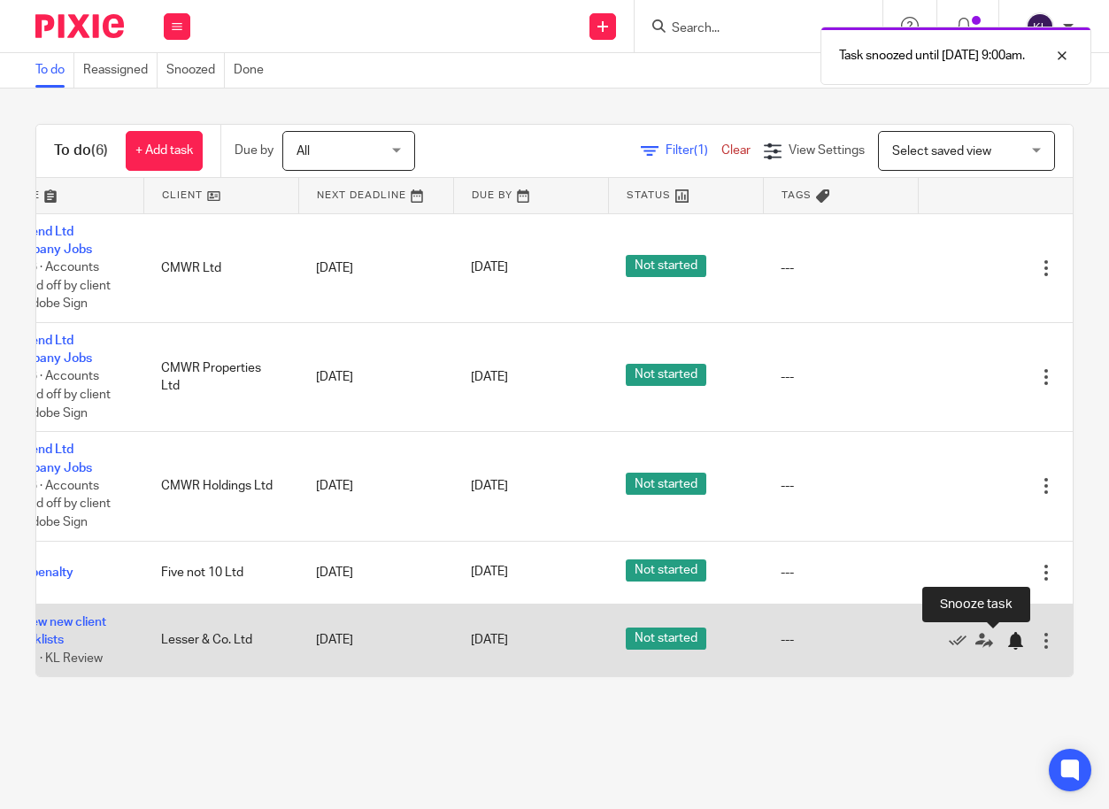
click at [1006, 639] on div at bounding box center [1015, 641] width 18 height 18
